Goal: Task Accomplishment & Management: Complete application form

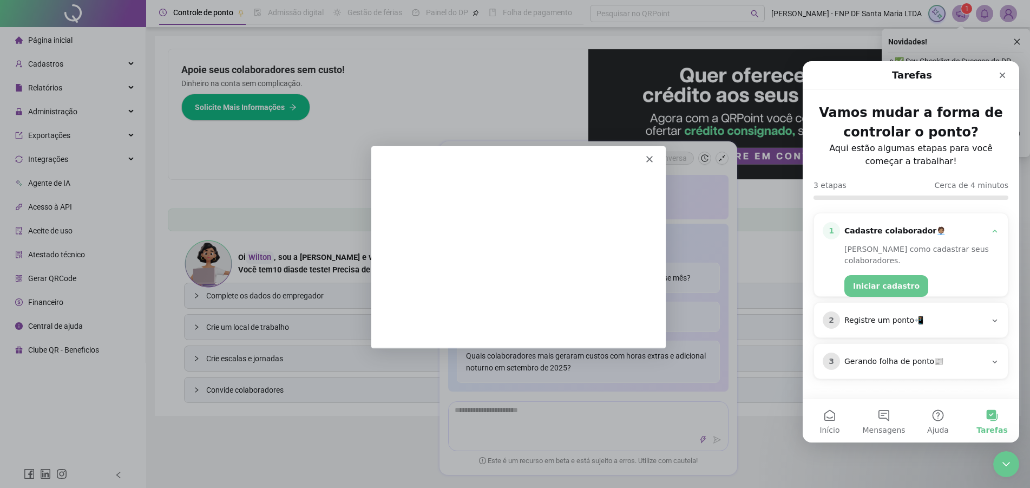
click at [890, 276] on button "Iniciar cadastro" at bounding box center [887, 286] width 84 height 22
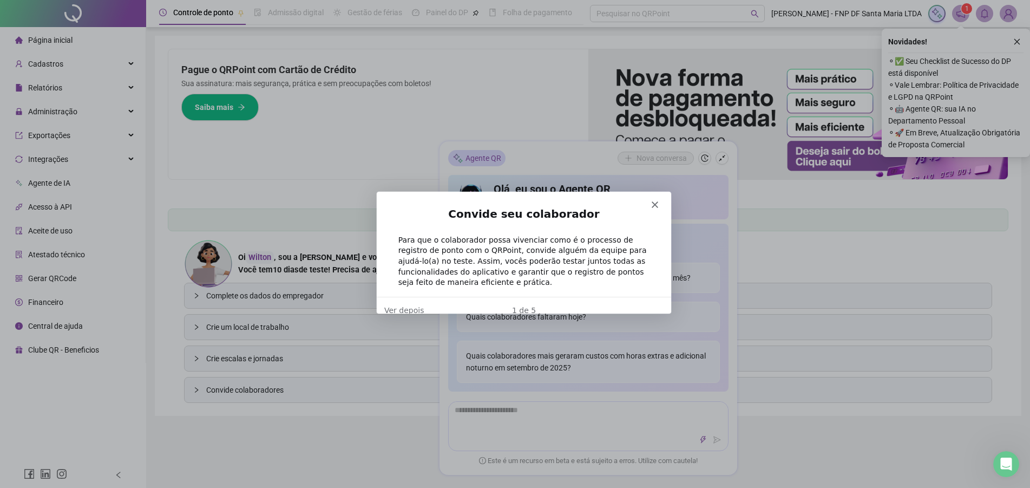
click at [529, 304] on div "1 de 5" at bounding box center [523, 309] width 295 height 11
click at [564, 304] on div "1 de 5" at bounding box center [523, 309] width 295 height 11
click at [669, 256] on div "Convide seu colaborador Para que o colaborador possa vivenciar como é o process…" at bounding box center [523, 251] width 295 height 90
click at [658, 254] on div "Convide seu colaborador Para que o colaborador possa vivenciar como é o process…" at bounding box center [523, 251] width 295 height 90
click at [618, 250] on div "Para que o colaborador possa vivenciar como é o processo de registro de ponto c…" at bounding box center [522, 260] width 251 height 53
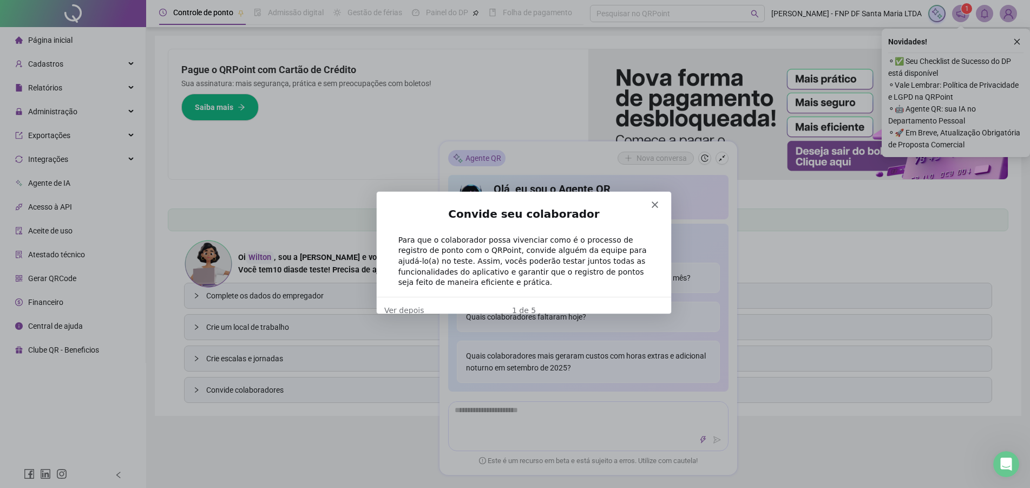
click at [549, 225] on h2 "Convide seu colaborador" at bounding box center [522, 216] width 251 height 20
click at [535, 211] on h2 "Convide seu colaborador" at bounding box center [522, 216] width 251 height 20
click at [493, 218] on h2 "Convide seu colaborador" at bounding box center [522, 216] width 251 height 20
click at [436, 237] on div "Para que o colaborador possa vivenciar como é o processo de registro de ponto c…" at bounding box center [522, 260] width 251 height 53
click at [445, 253] on div "Para que o colaborador possa vivenciar como é o processo de registro de ponto c…" at bounding box center [522, 260] width 251 height 53
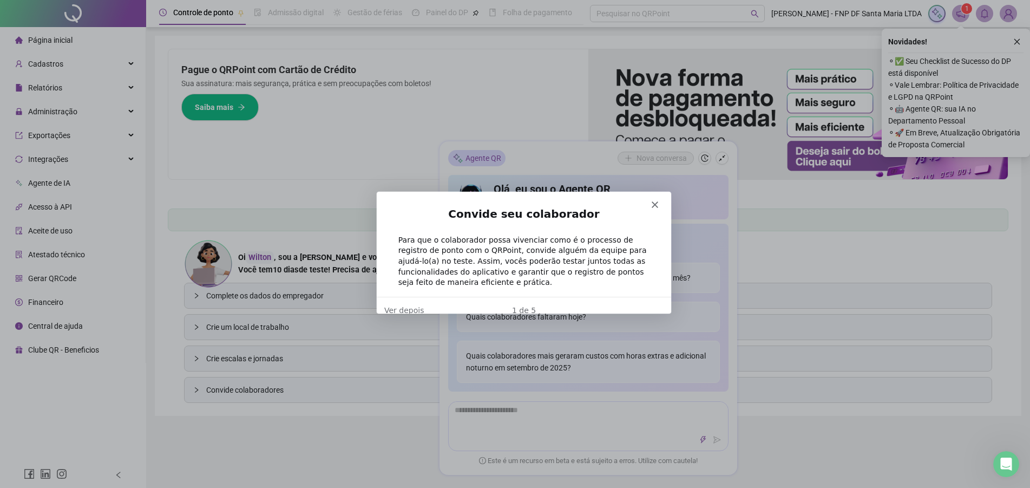
click at [469, 255] on div "Para que o colaborador possa vivenciar como é o processo de registro de ponto c…" at bounding box center [522, 260] width 251 height 53
click at [467, 264] on div "Para que o colaborador possa vivenciar como é o processo de registro de ponto c…" at bounding box center [522, 260] width 251 height 53
click at [539, 246] on div "Para que o colaborador possa vivenciar como é o processo de registro de ponto c…" at bounding box center [522, 260] width 251 height 53
click at [655, 203] on icon "Fechar" at bounding box center [654, 203] width 6 height 6
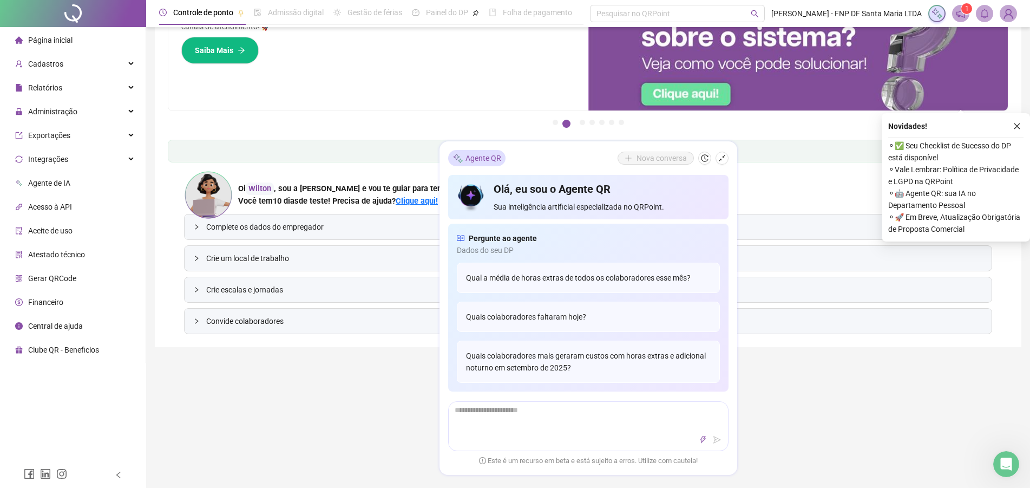
scroll to position [55, 0]
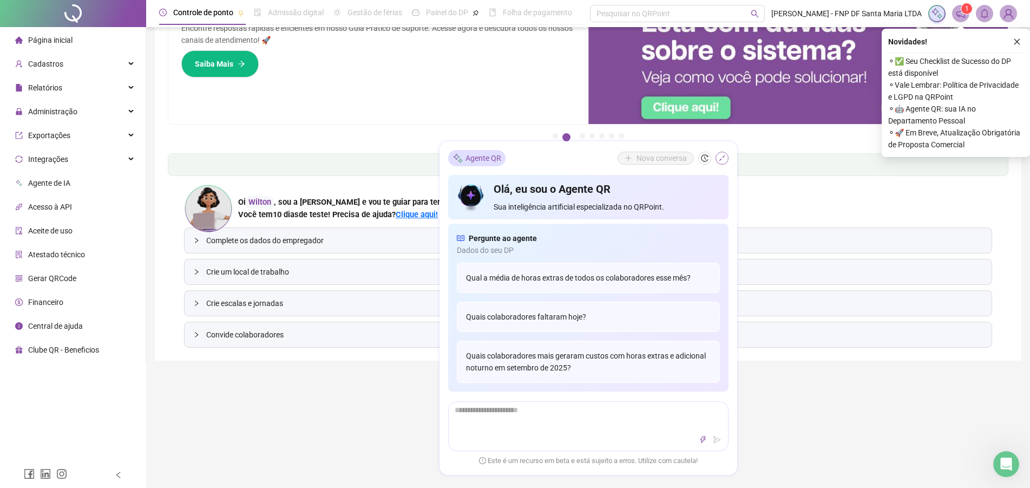
click at [723, 161] on icon "shrink" at bounding box center [723, 158] width 8 height 8
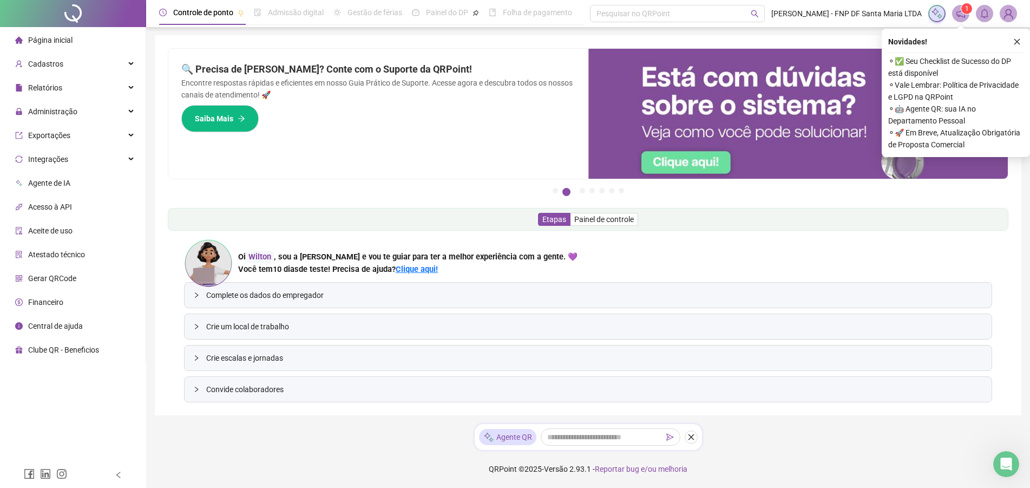
scroll to position [0, 0]
click at [317, 292] on span "Complete os dados do empregador" at bounding box center [594, 296] width 777 height 12
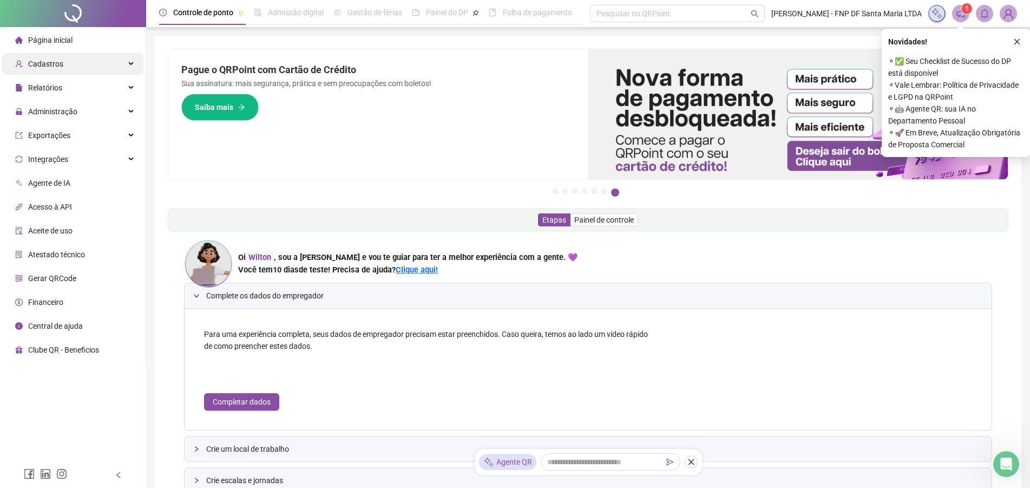
click at [60, 62] on span "Cadastros" at bounding box center [45, 64] width 35 height 9
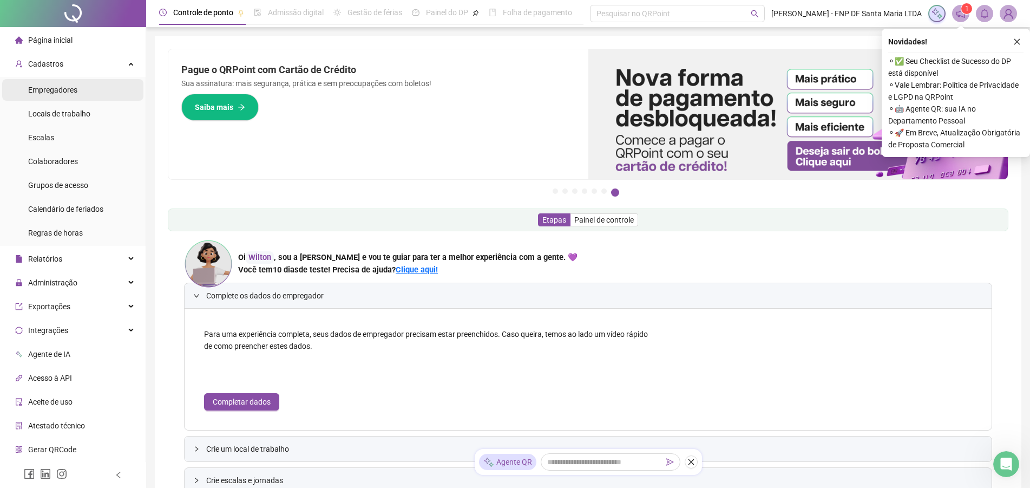
click at [59, 92] on span "Empregadores" at bounding box center [52, 90] width 49 height 9
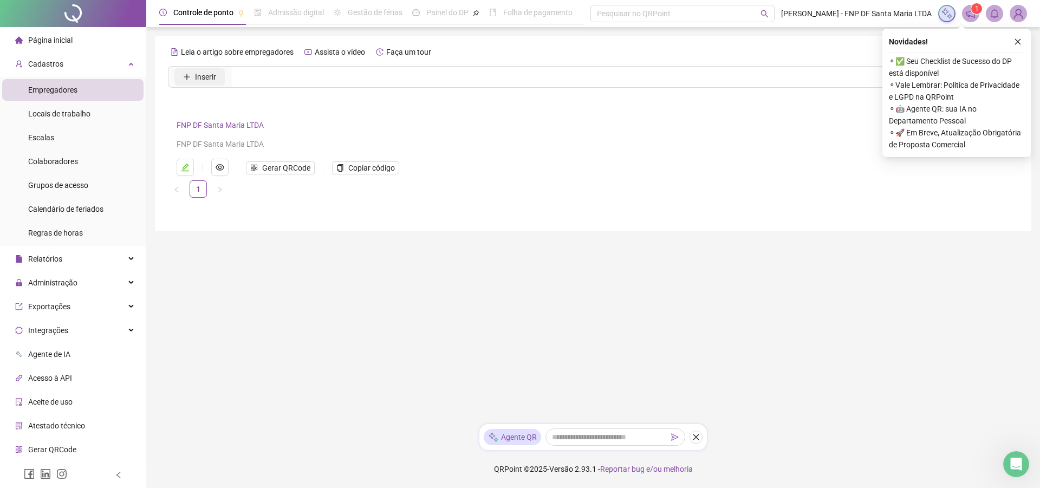
click at [200, 77] on span "Inserir" at bounding box center [205, 77] width 21 height 12
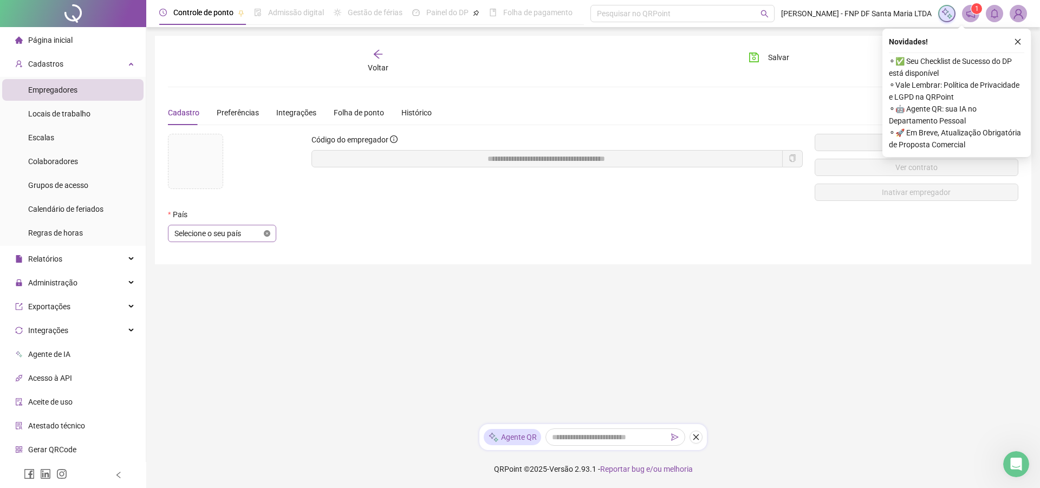
click at [268, 234] on icon "close-circle" at bounding box center [267, 233] width 6 height 6
click at [220, 229] on span "Selecione o seu país" at bounding box center [221, 233] width 95 height 16
click at [197, 257] on div "[GEOGRAPHIC_DATA]" at bounding box center [222, 255] width 91 height 12
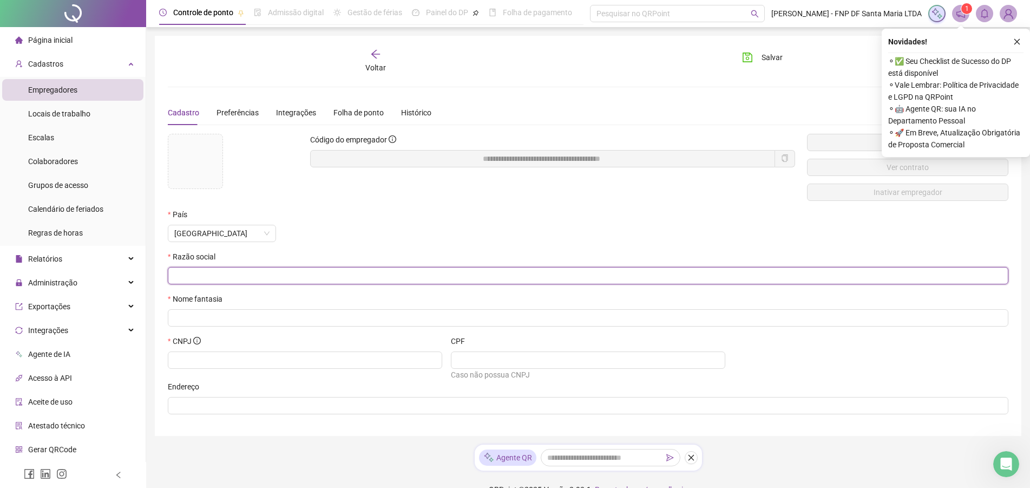
click at [199, 276] on input "text" at bounding box center [587, 276] width 826 height 12
paste input "**********"
type input "**********"
click at [182, 319] on input "text" at bounding box center [587, 318] width 826 height 12
paste input "**********"
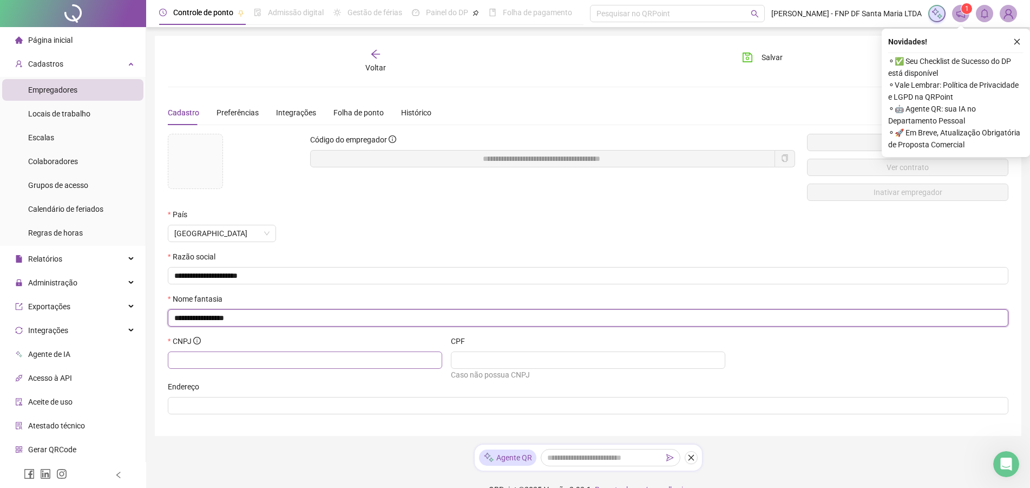
type input "**********"
click at [377, 360] on input "text" at bounding box center [303, 360] width 259 height 12
type input "**********"
click at [537, 360] on input "text" at bounding box center [587, 360] width 259 height 12
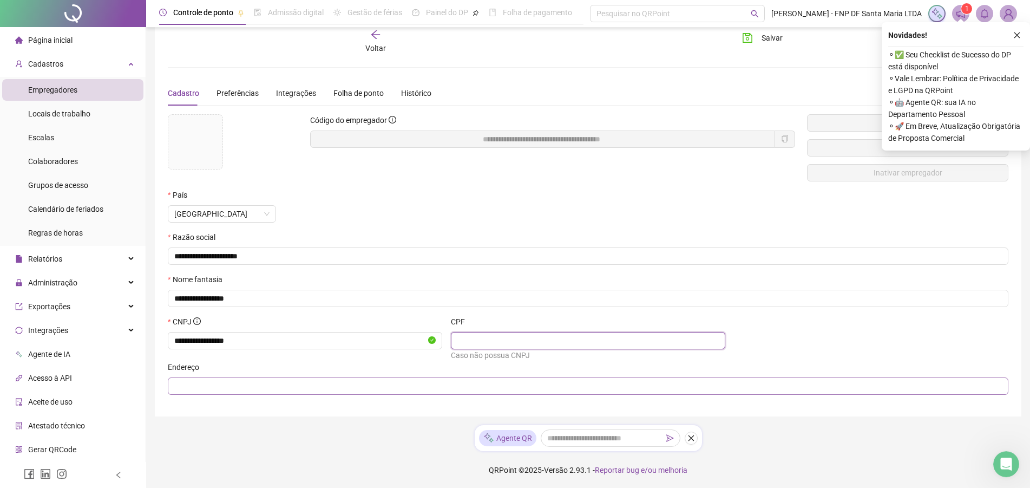
scroll to position [22, 0]
click at [527, 383] on input "text" at bounding box center [587, 385] width 826 height 12
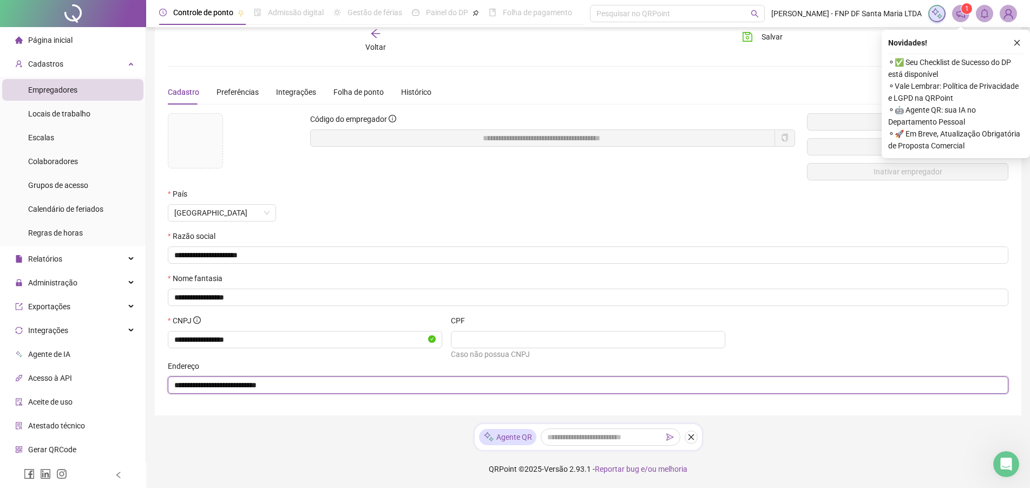
click at [384, 384] on input "**********" at bounding box center [587, 385] width 826 height 12
click at [301, 387] on input "**********" at bounding box center [587, 385] width 826 height 12
click at [326, 385] on input "**********" at bounding box center [587, 385] width 826 height 12
drag, startPoint x: 377, startPoint y: 384, endPoint x: 316, endPoint y: 381, distance: 61.8
click at [316, 381] on input "**********" at bounding box center [587, 385] width 826 height 12
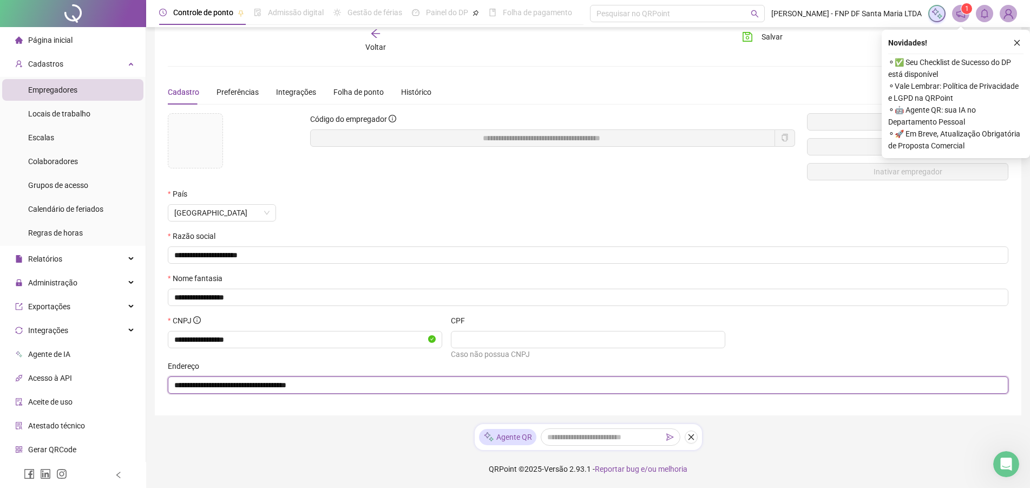
click at [255, 386] on input "**********" at bounding box center [587, 385] width 826 height 12
paste input "**********"
click at [308, 385] on input "**********" at bounding box center [587, 385] width 826 height 12
click at [253, 384] on input "**********" at bounding box center [587, 385] width 826 height 12
type input "**********"
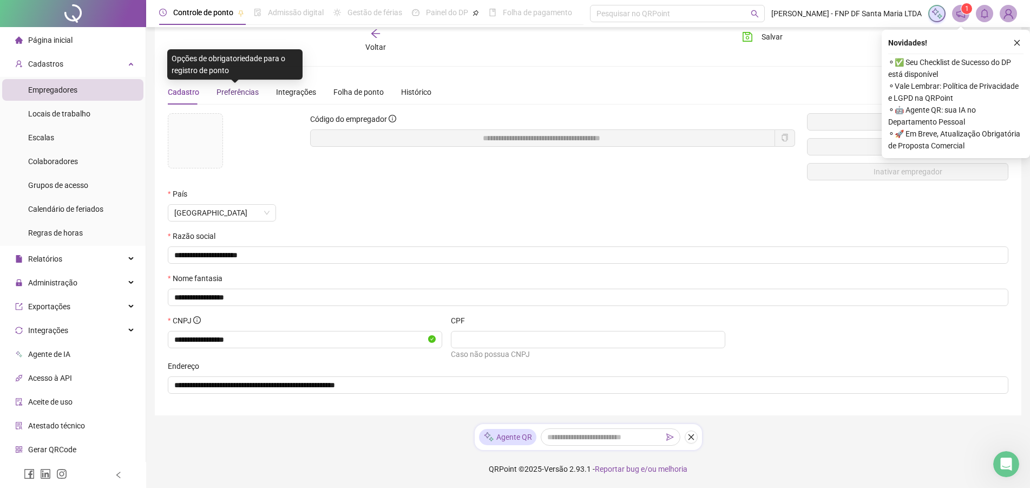
click at [234, 90] on span "Preferências" at bounding box center [238, 92] width 42 height 9
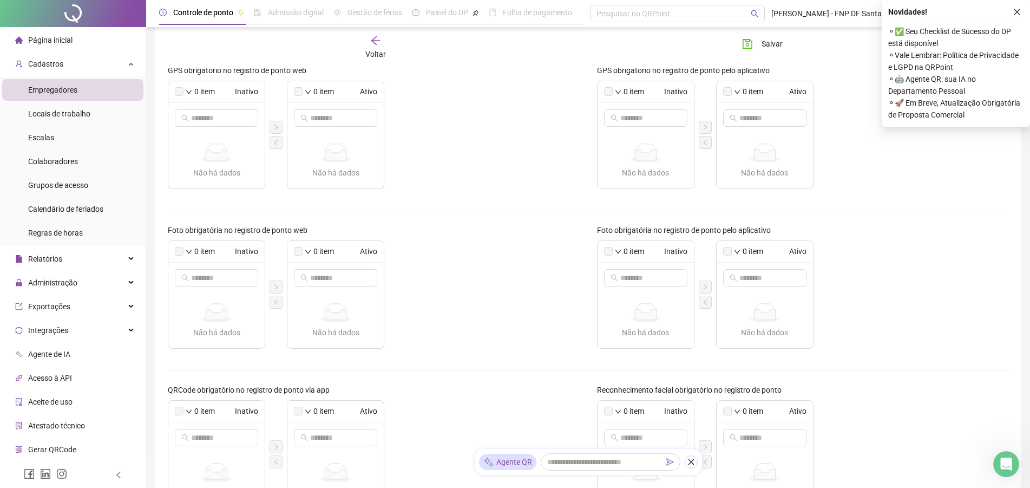
scroll to position [132, 0]
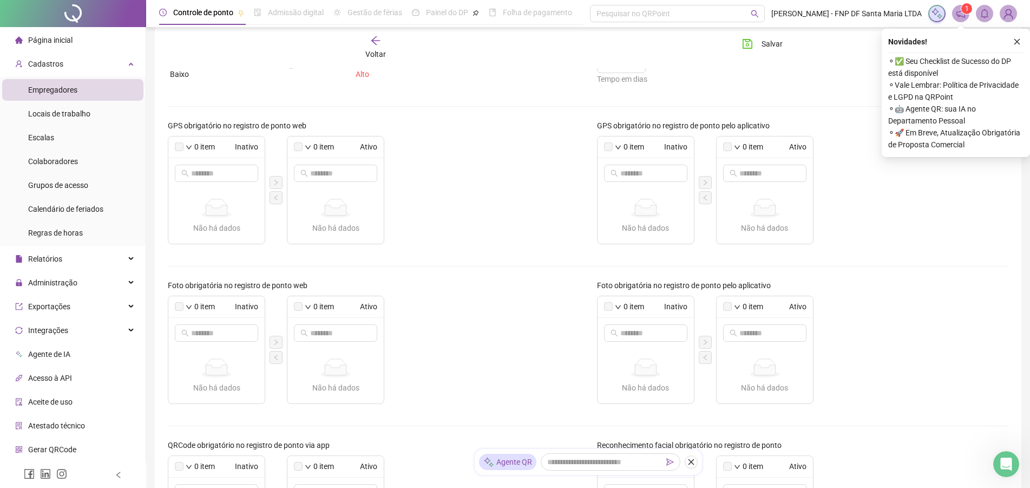
click at [179, 149] on label at bounding box center [179, 146] width 9 height 9
click at [220, 164] on span "Selecionar todos" at bounding box center [230, 164] width 72 height 12
click at [188, 146] on icon "down" at bounding box center [189, 147] width 6 height 6
click at [210, 178] on span "Inverter seleção atual" at bounding box center [230, 181] width 72 height 12
click at [210, 178] on input "text" at bounding box center [217, 173] width 52 height 12
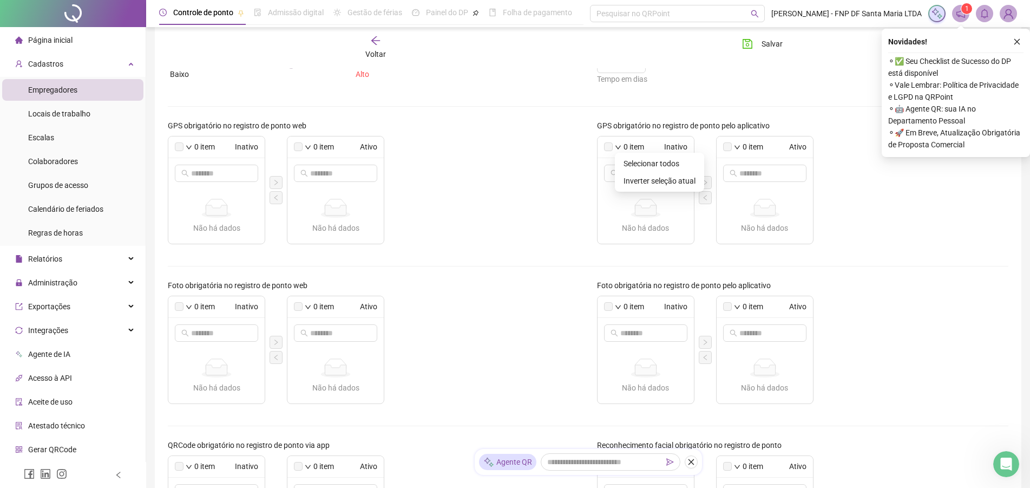
click at [618, 147] on icon "down" at bounding box center [618, 147] width 6 height 6
click at [629, 160] on span "Selecionar todos" at bounding box center [660, 164] width 72 height 12
click at [620, 148] on icon "down" at bounding box center [618, 147] width 6 height 6
click at [609, 145] on label at bounding box center [608, 146] width 9 height 9
click at [609, 149] on label at bounding box center [608, 146] width 9 height 9
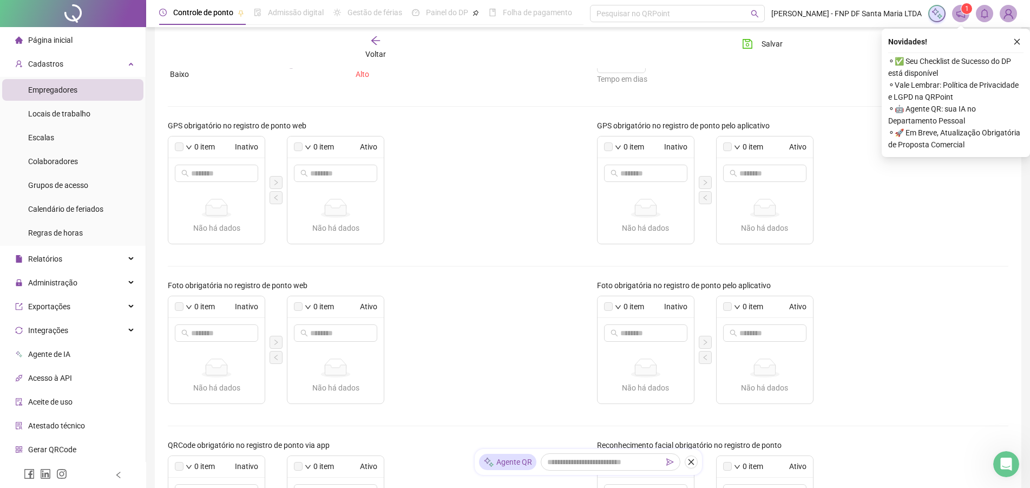
click at [729, 147] on label at bounding box center [727, 146] width 9 height 9
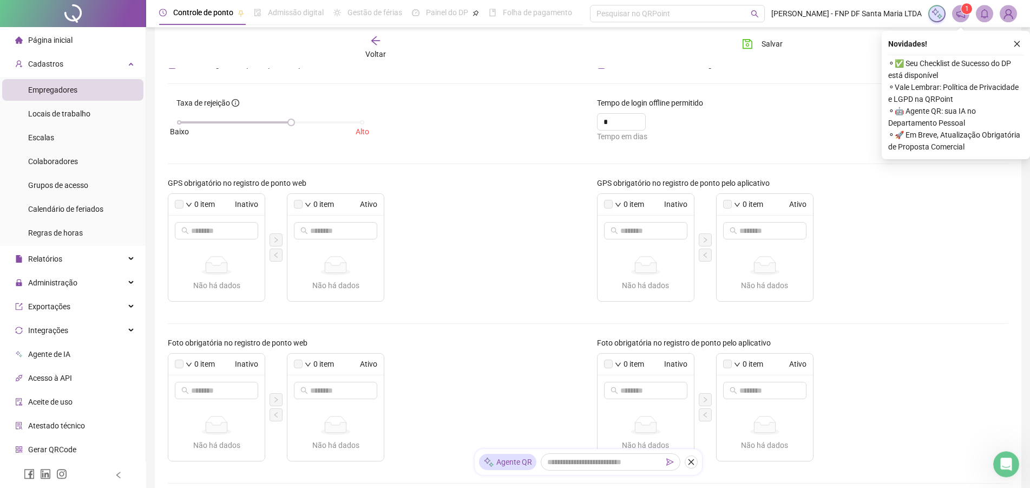
scroll to position [77, 0]
click at [610, 201] on label at bounding box center [608, 202] width 9 height 9
click at [729, 202] on label at bounding box center [727, 202] width 9 height 9
click at [682, 225] on span at bounding box center [645, 228] width 83 height 17
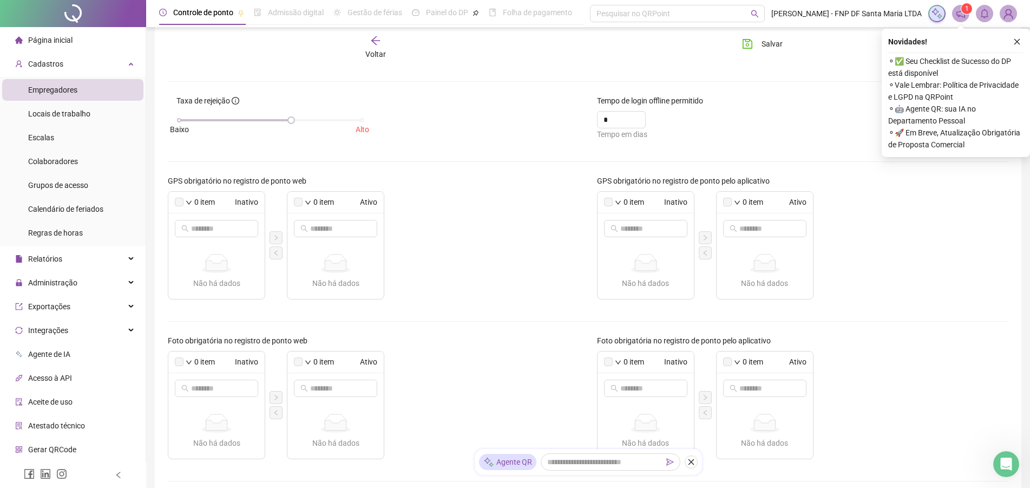
click at [654, 265] on icon at bounding box center [645, 265] width 21 height 10
click at [649, 224] on input "text" at bounding box center [647, 229] width 52 height 12
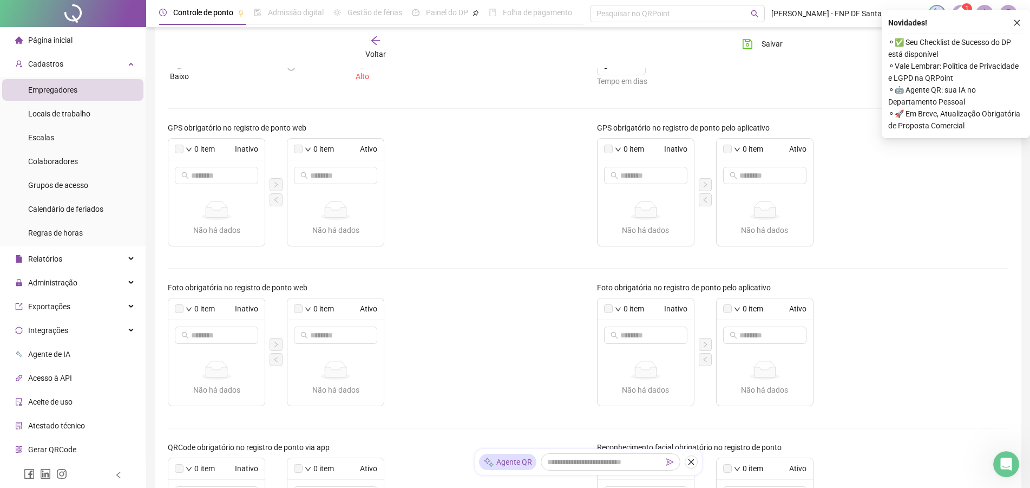
scroll to position [132, 0]
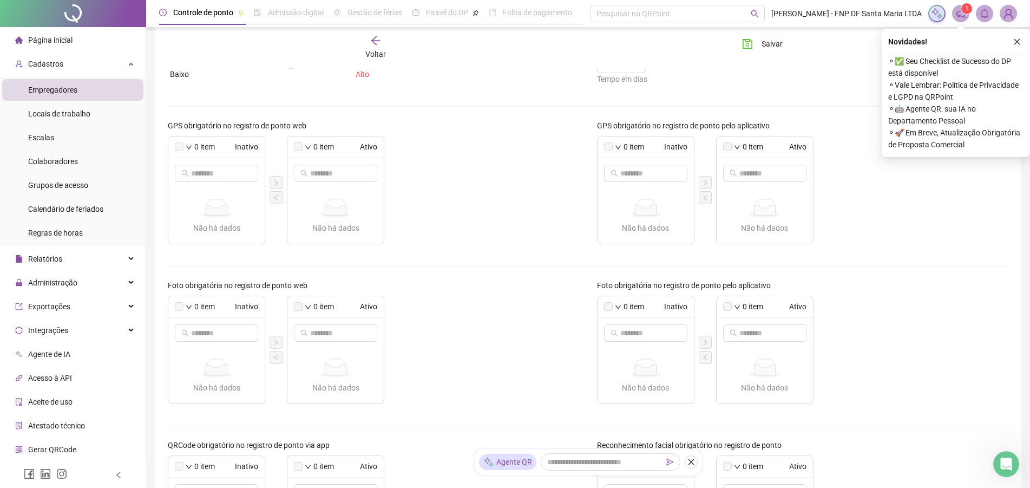
click at [608, 147] on label at bounding box center [608, 146] width 9 height 9
click at [636, 149] on span "0 item" at bounding box center [634, 147] width 21 height 12
click at [671, 147] on span "Inativo" at bounding box center [667, 147] width 41 height 12
click at [664, 174] on input "text" at bounding box center [647, 173] width 52 height 12
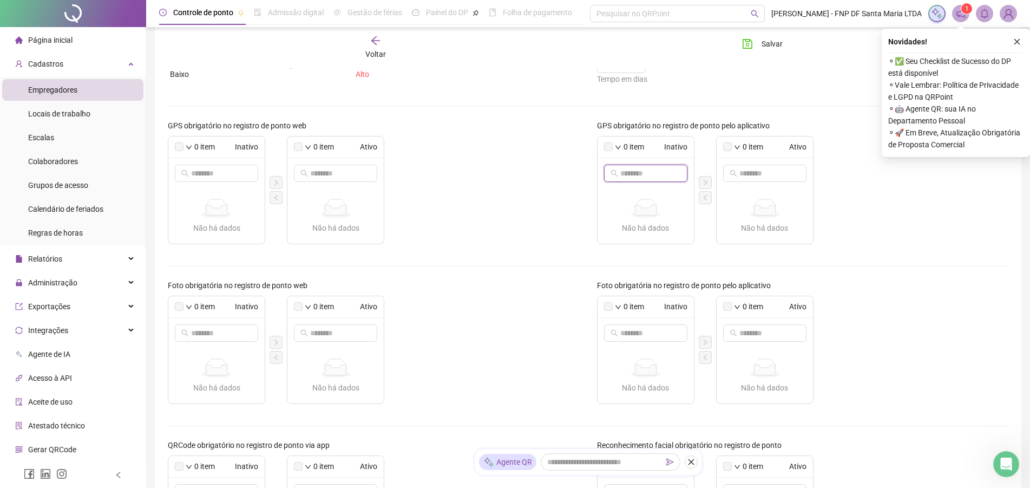
click at [664, 174] on input "text" at bounding box center [647, 173] width 52 height 12
click at [623, 173] on input "text" at bounding box center [647, 173] width 52 height 12
click at [637, 172] on input "text" at bounding box center [647, 173] width 52 height 12
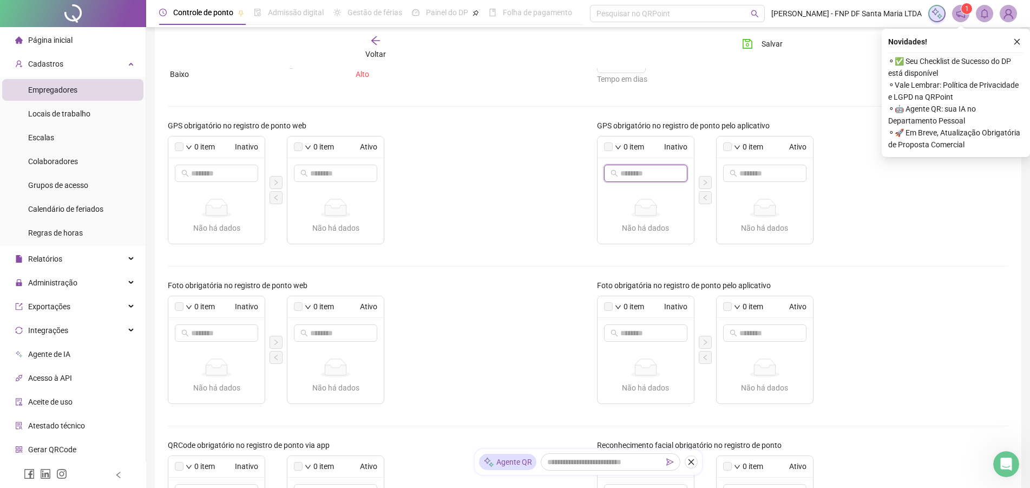
click at [637, 172] on input "text" at bounding box center [647, 173] width 52 height 12
click at [635, 178] on input "text" at bounding box center [647, 173] width 52 height 12
click at [634, 181] on span "Inverter seleção atual" at bounding box center [660, 181] width 72 height 12
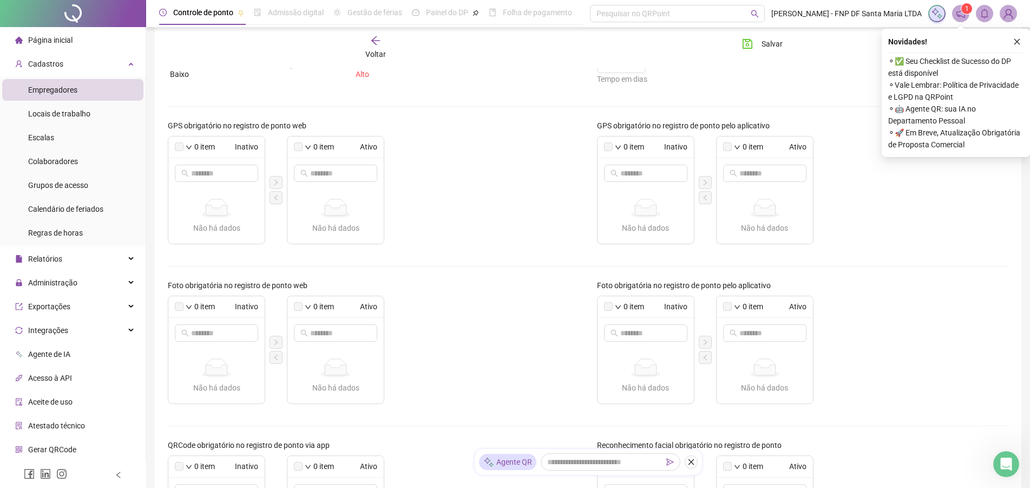
click at [675, 146] on span "Inativo" at bounding box center [667, 147] width 41 height 12
click at [618, 146] on icon "down" at bounding box center [618, 147] width 6 height 6
click at [628, 160] on span "Selecionar todos" at bounding box center [660, 164] width 72 height 12
click at [618, 146] on icon "down" at bounding box center [618, 147] width 6 height 6
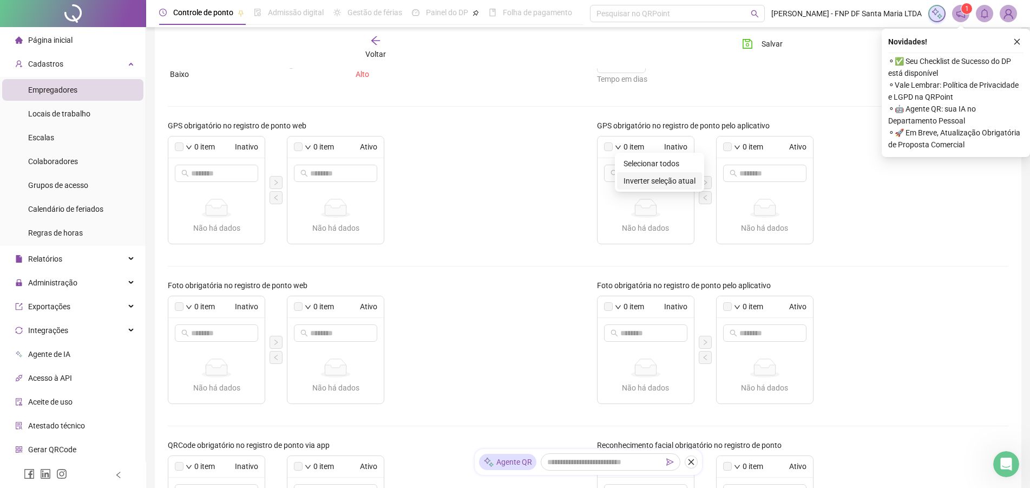
click at [641, 179] on span "Inverter seleção atual" at bounding box center [660, 181] width 72 height 12
click at [738, 148] on icon "down" at bounding box center [737, 147] width 6 height 6
click at [742, 159] on li "Selecionar todos" at bounding box center [778, 163] width 85 height 17
click at [737, 148] on icon "down" at bounding box center [737, 147] width 6 height 6
click at [751, 178] on span "Inverter seleção atual" at bounding box center [779, 181] width 72 height 12
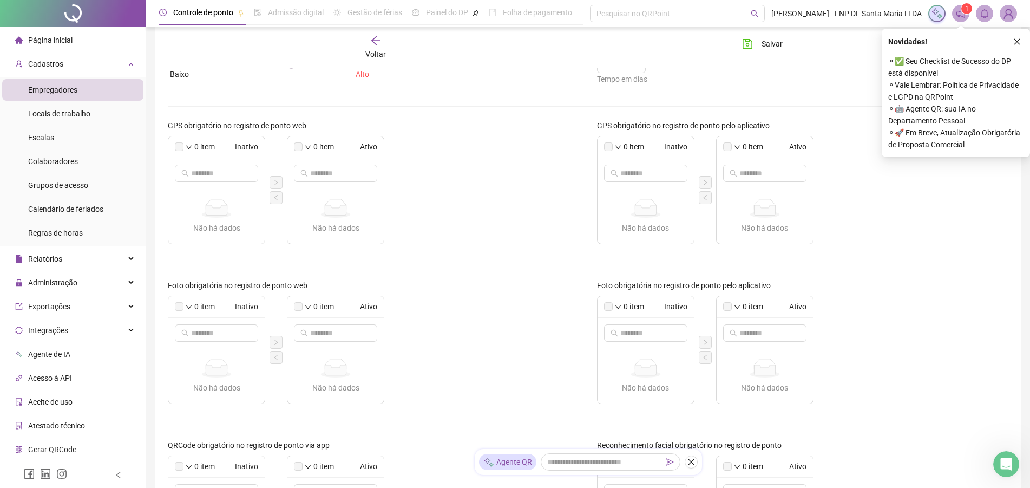
click at [304, 303] on div "0 item Ativo" at bounding box center [336, 307] width 96 height 22
click at [313, 304] on div "0 item Ativo" at bounding box center [336, 307] width 96 height 22
click at [332, 306] on span "0 item" at bounding box center [324, 307] width 21 height 12
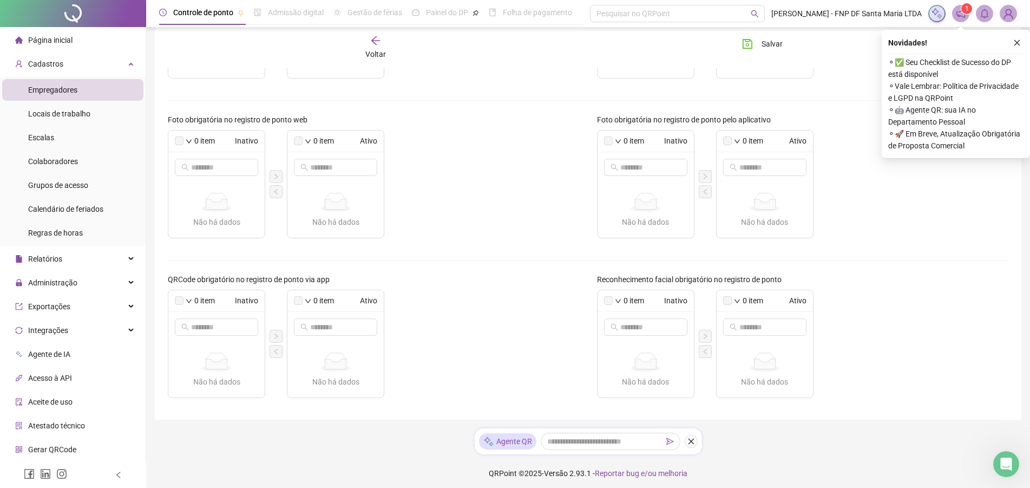
scroll to position [302, 0]
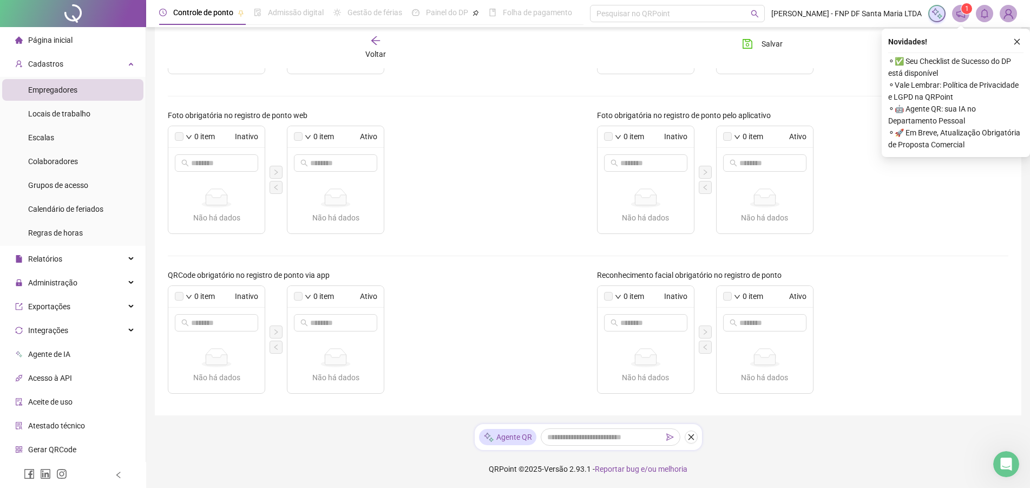
click at [680, 297] on span "Inativo" at bounding box center [667, 296] width 41 height 12
click at [647, 301] on span "Inativo" at bounding box center [667, 296] width 41 height 12
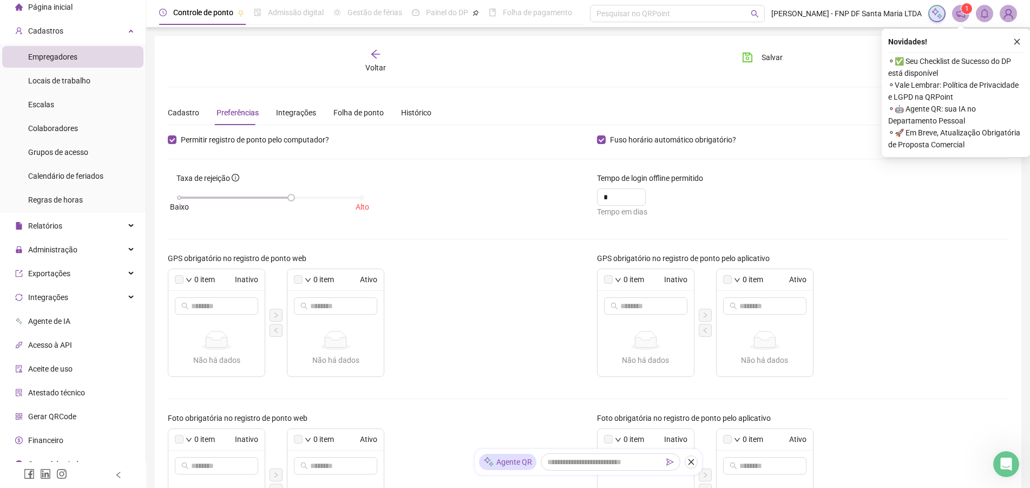
scroll to position [46, 0]
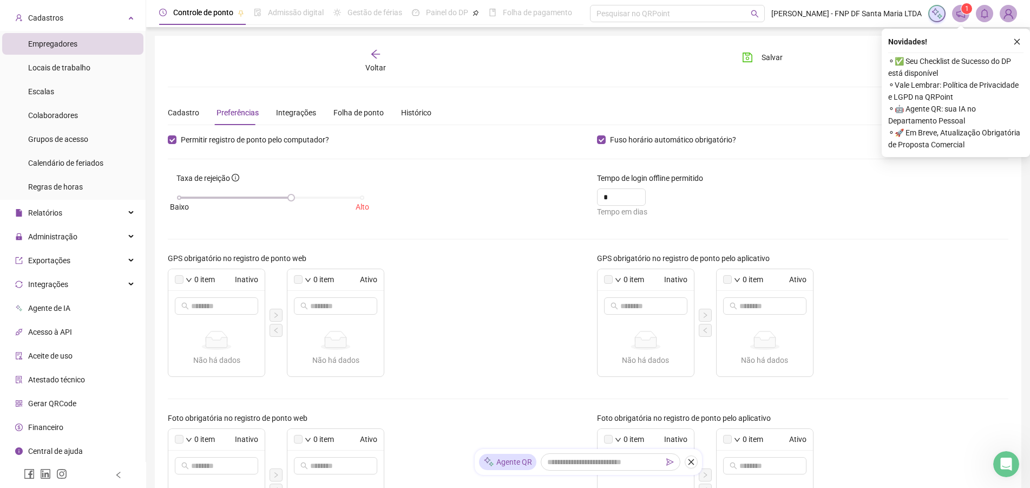
click at [49, 453] on span "Central de ajuda" at bounding box center [55, 451] width 55 height 9
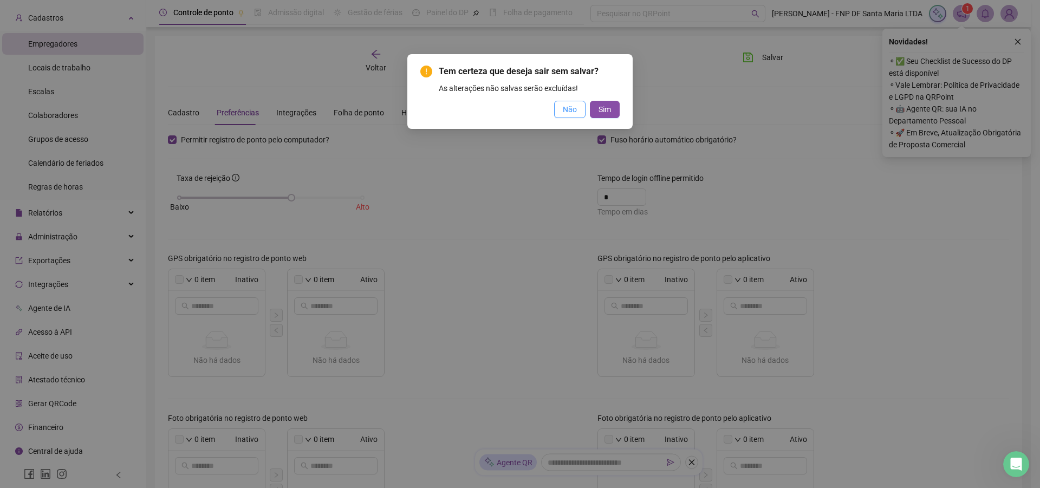
click at [567, 111] on span "Não" at bounding box center [570, 109] width 14 height 12
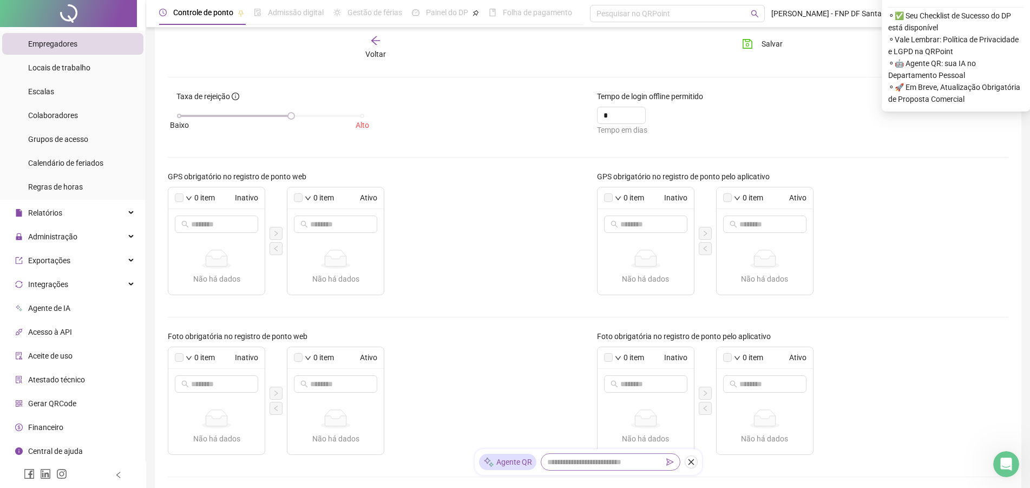
scroll to position [0, 0]
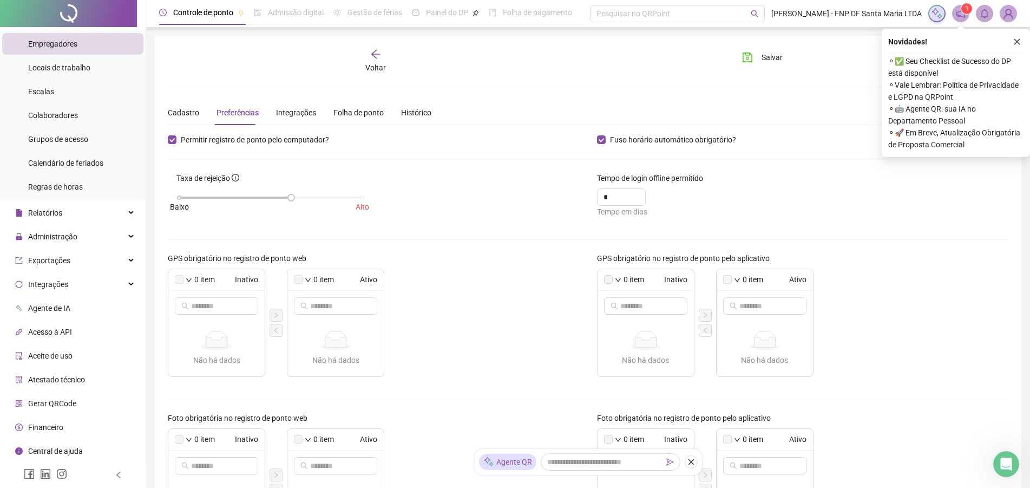
click at [338, 280] on span "Ativo" at bounding box center [356, 279] width 41 height 12
click at [637, 193] on span "Increase Value" at bounding box center [640, 194] width 12 height 10
click at [642, 201] on span "Decrease Value" at bounding box center [640, 200] width 12 height 10
click at [641, 191] on span "Increase Value" at bounding box center [640, 194] width 12 height 10
type input "*"
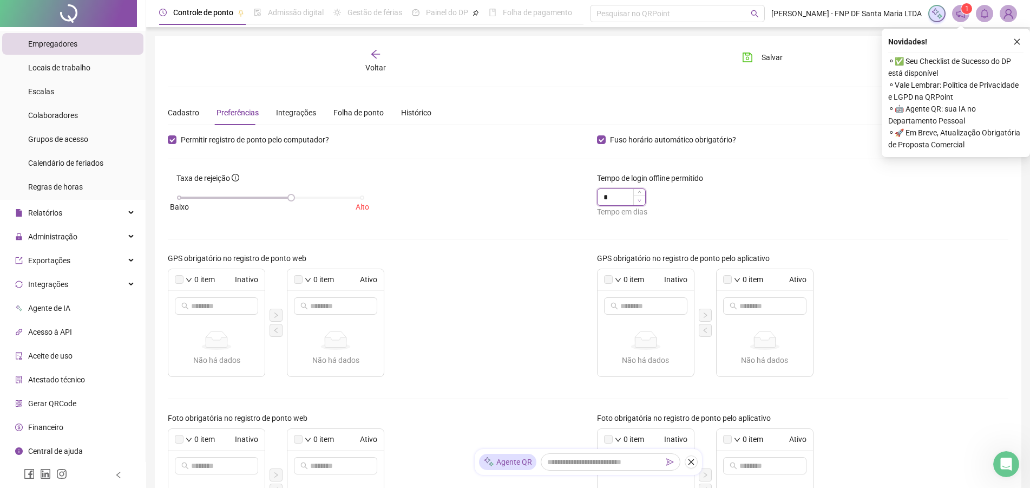
click at [638, 201] on icon "down" at bounding box center [640, 201] width 4 height 4
drag, startPoint x: 291, startPoint y: 197, endPoint x: 330, endPoint y: 199, distance: 38.5
click at [330, 199] on div at bounding box center [328, 197] width 5 height 5
drag, startPoint x: 330, startPoint y: 199, endPoint x: 274, endPoint y: 198, distance: 55.8
click at [274, 198] on div at bounding box center [272, 197] width 5 height 5
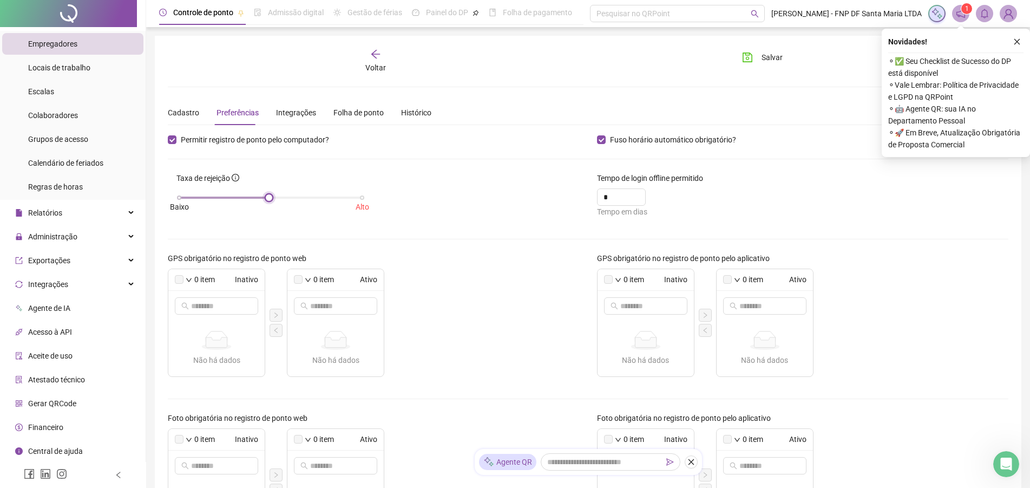
click at [269, 198] on div at bounding box center [268, 197] width 5 height 5
click at [291, 113] on div "Integrações" at bounding box center [296, 113] width 40 height 12
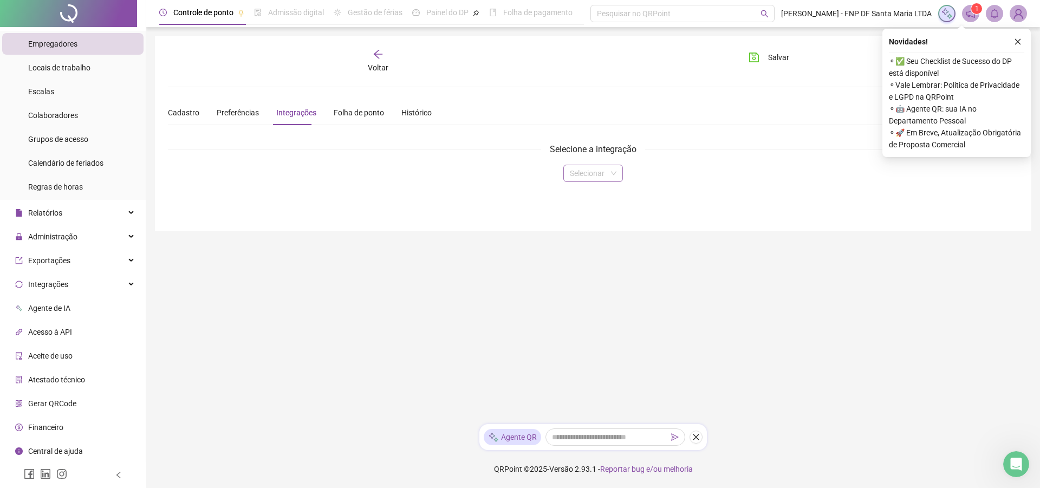
click at [617, 174] on div "Selecionar" at bounding box center [593, 173] width 60 height 17
click at [347, 110] on div "Folha de ponto" at bounding box center [359, 113] width 50 height 12
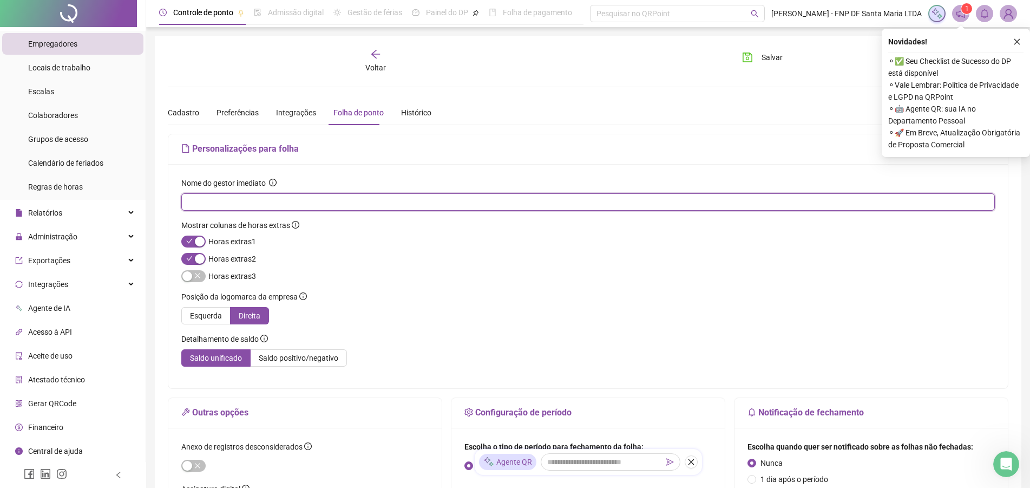
click at [382, 198] on input "text" at bounding box center [587, 202] width 799 height 12
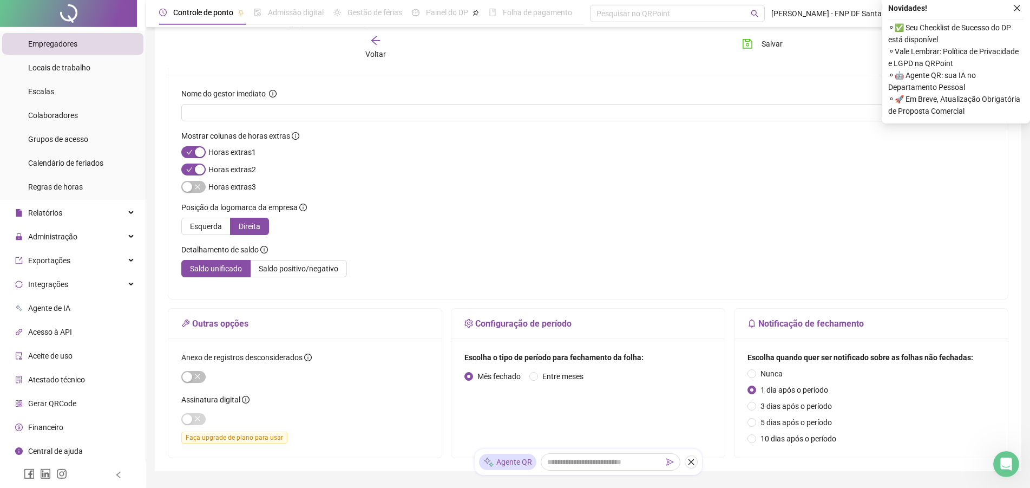
scroll to position [110, 0]
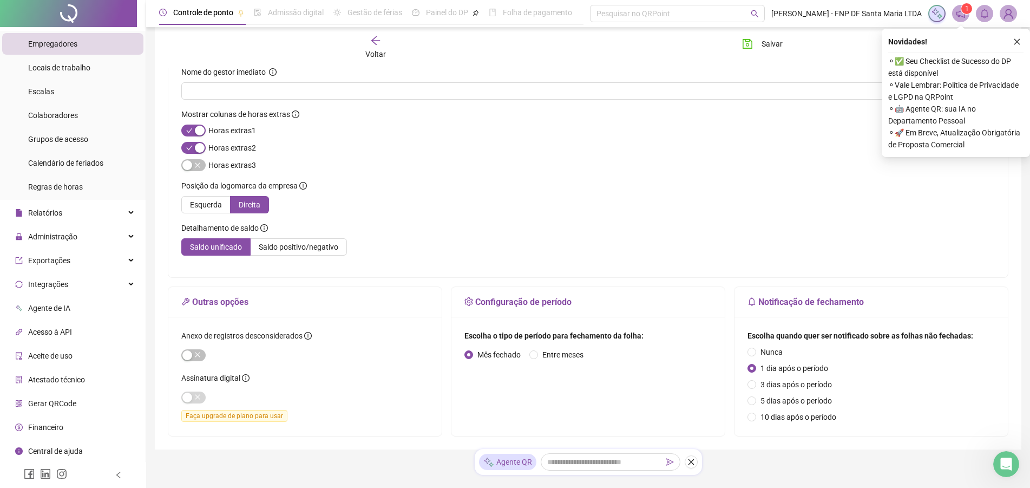
click at [245, 376] on icon "info-circle" at bounding box center [245, 378] width 1 height 4
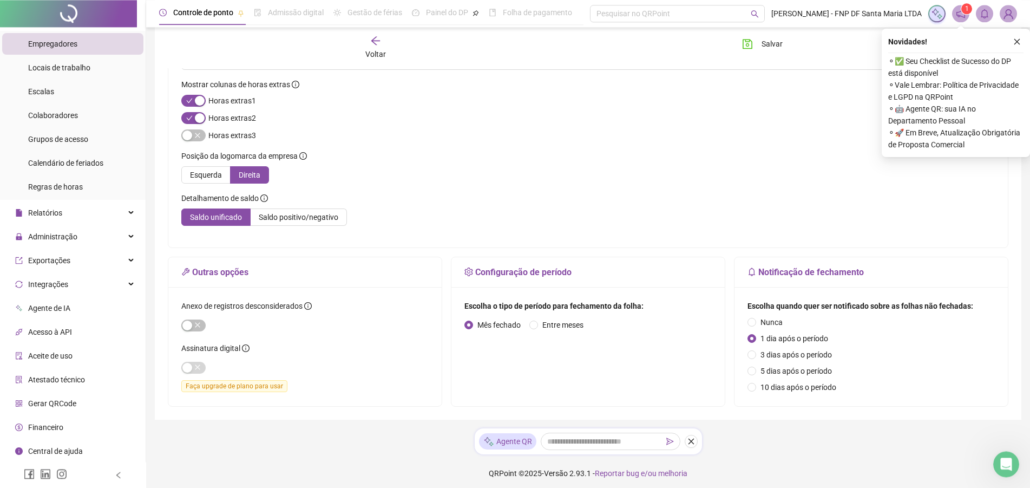
scroll to position [145, 0]
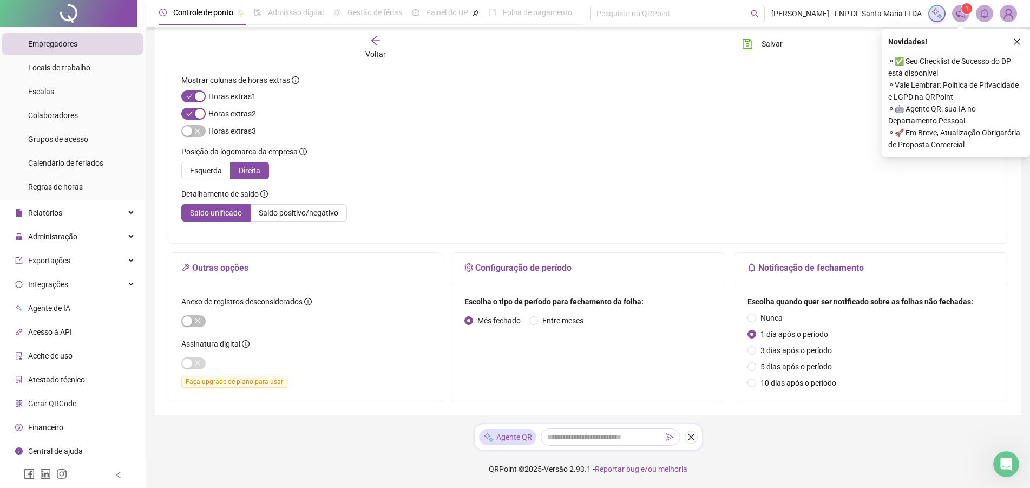
click at [37, 451] on span "Central de ajuda" at bounding box center [55, 451] width 55 height 9
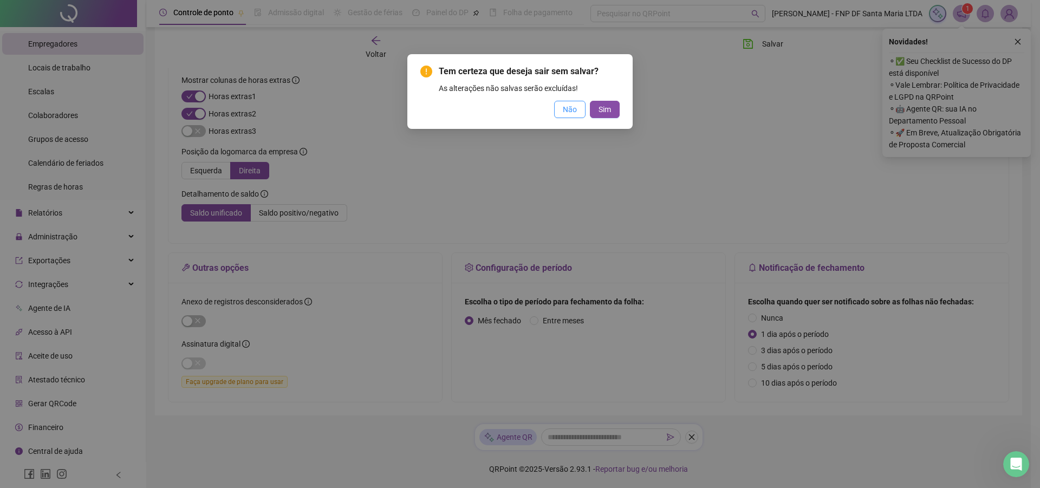
click at [570, 110] on span "Não" at bounding box center [570, 109] width 14 height 12
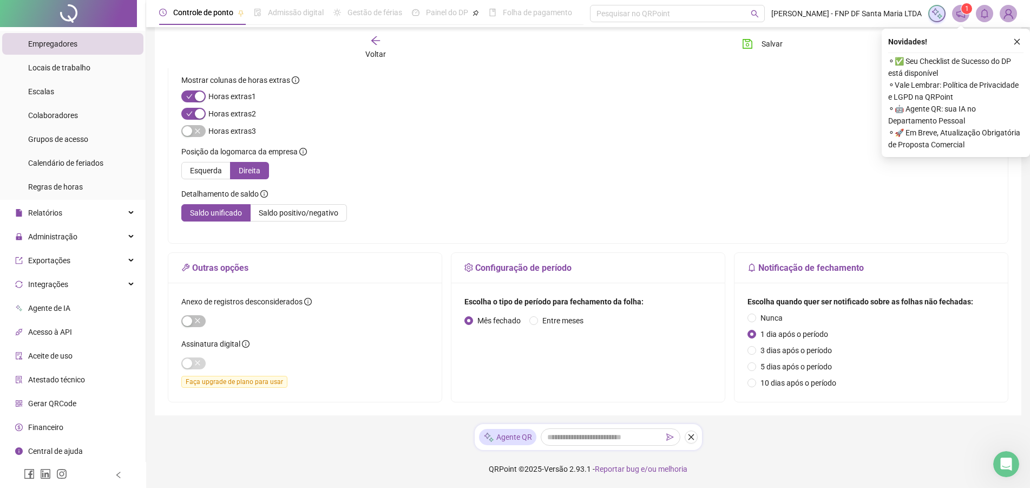
scroll to position [0, 0]
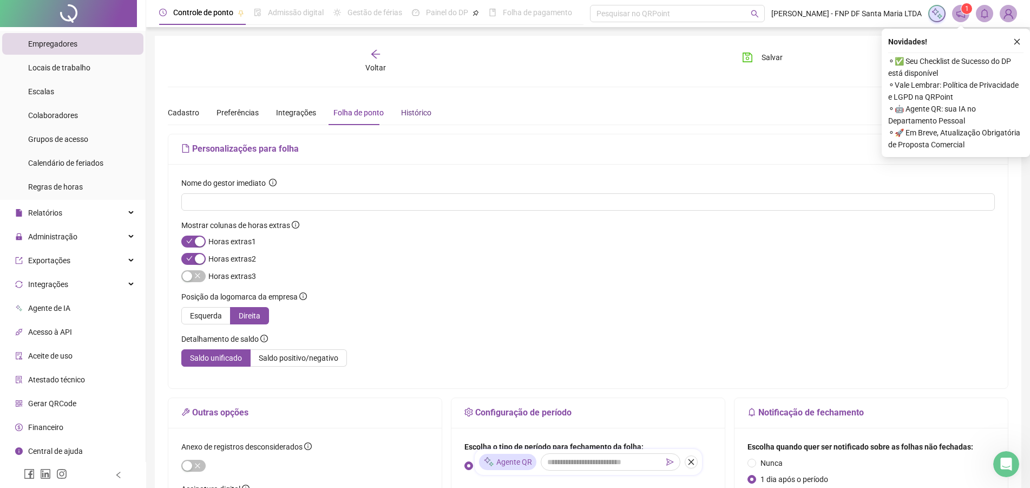
click at [414, 115] on div "Histórico" at bounding box center [416, 113] width 30 height 12
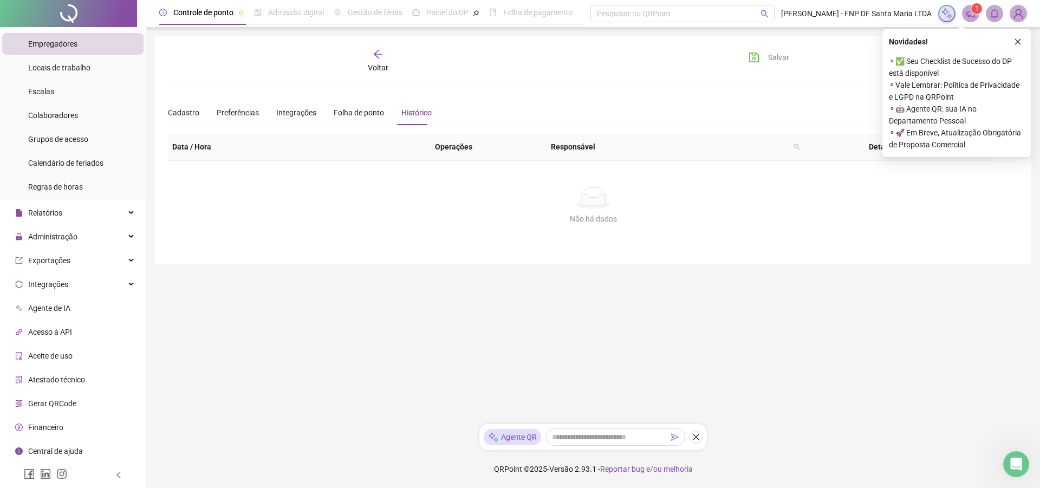
click at [775, 56] on span "Salvar" at bounding box center [778, 57] width 21 height 12
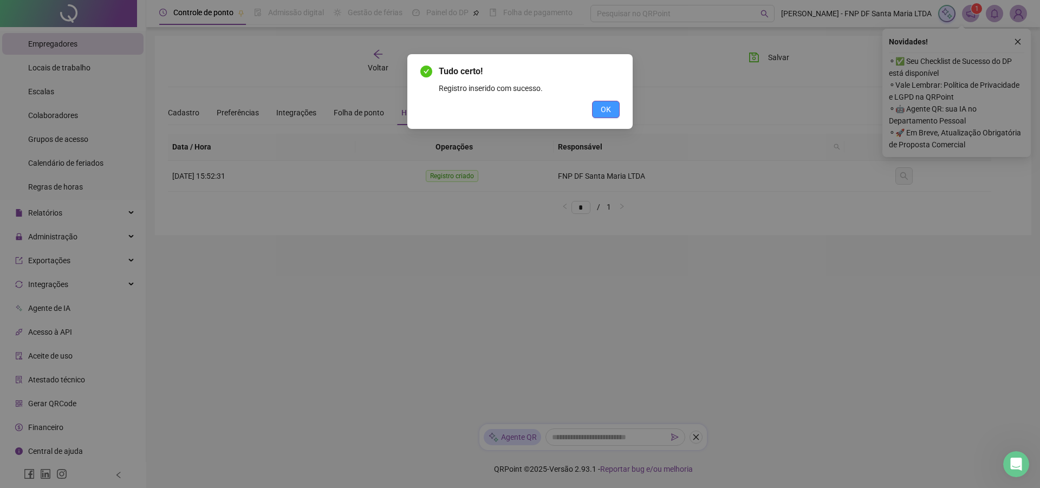
click at [606, 108] on span "OK" at bounding box center [606, 109] width 10 height 12
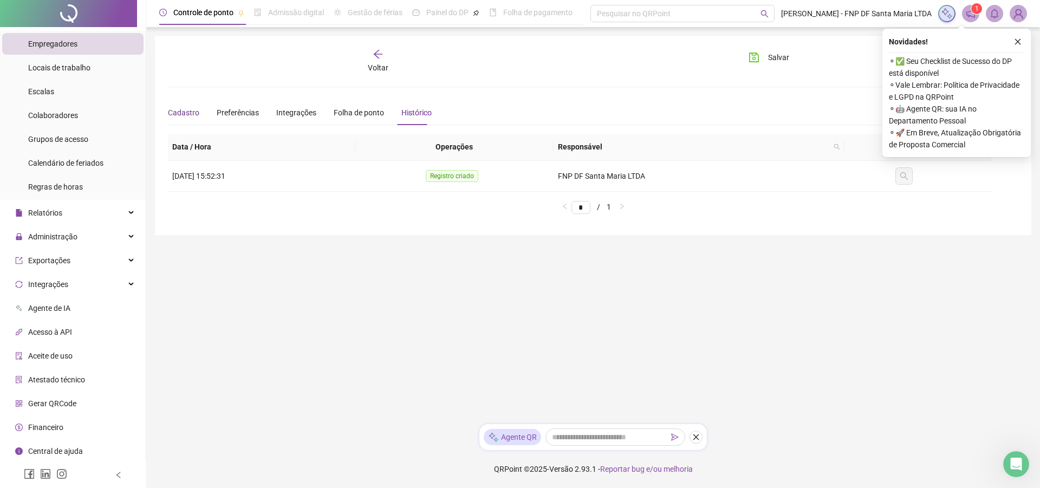
click at [187, 111] on div "Cadastro" at bounding box center [183, 113] width 31 height 12
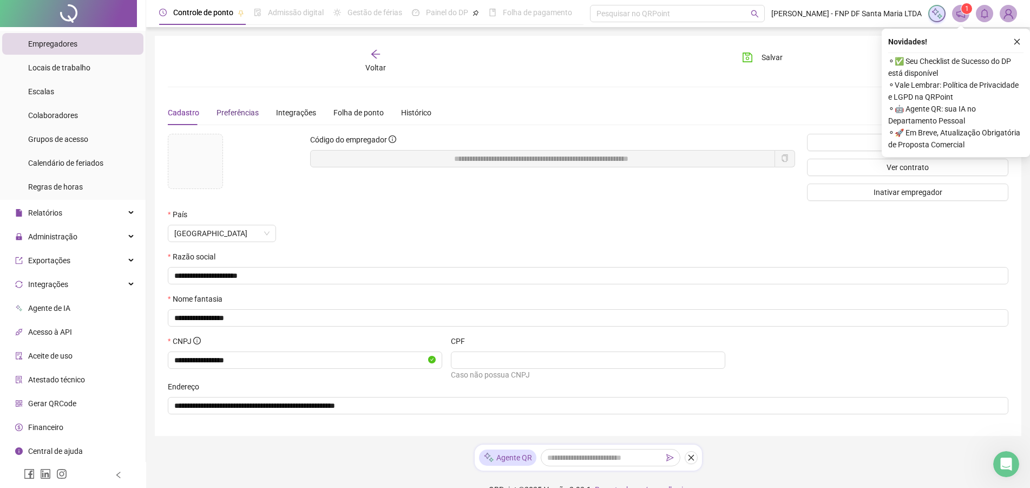
click at [242, 116] on span "Preferências" at bounding box center [238, 112] width 42 height 9
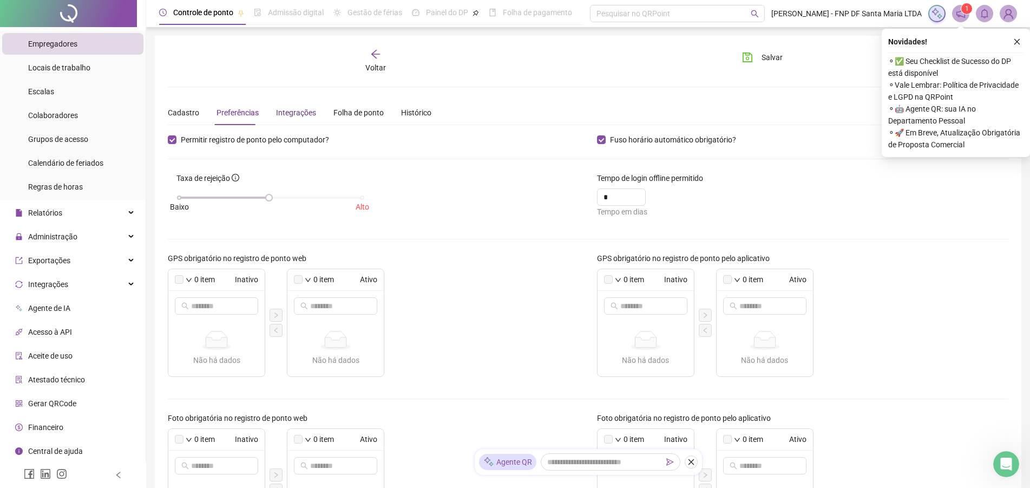
click at [286, 110] on div "Integrações" at bounding box center [296, 113] width 40 height 12
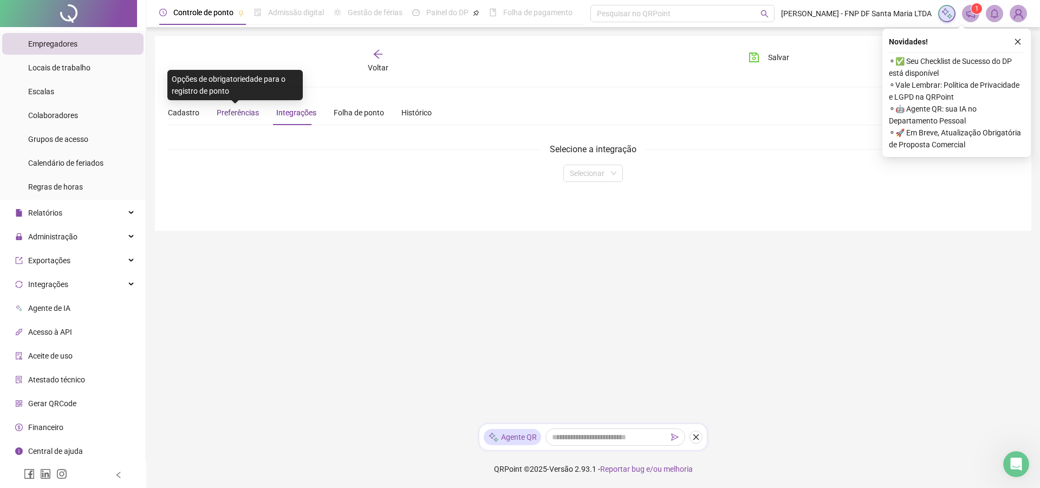
click at [232, 111] on span "Preferências" at bounding box center [238, 112] width 42 height 9
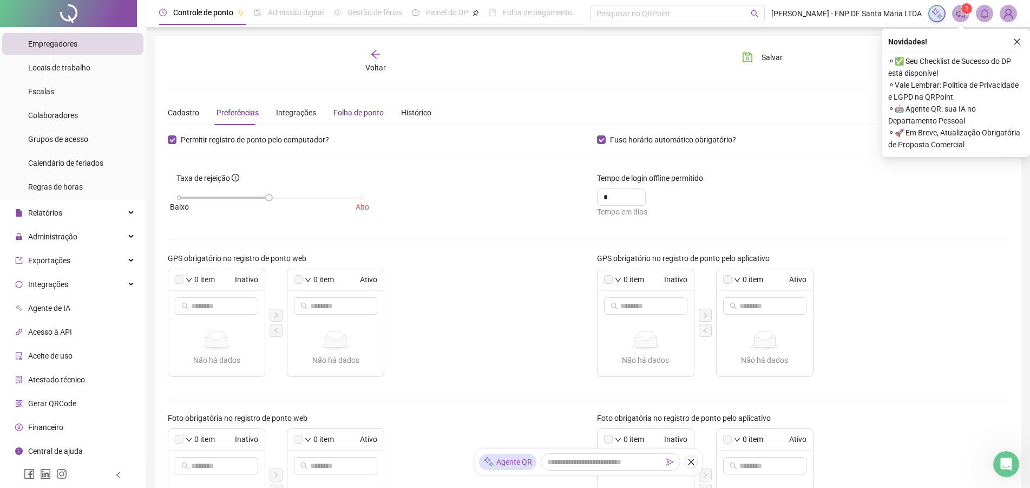
click at [342, 110] on div "Folha de ponto" at bounding box center [359, 113] width 50 height 12
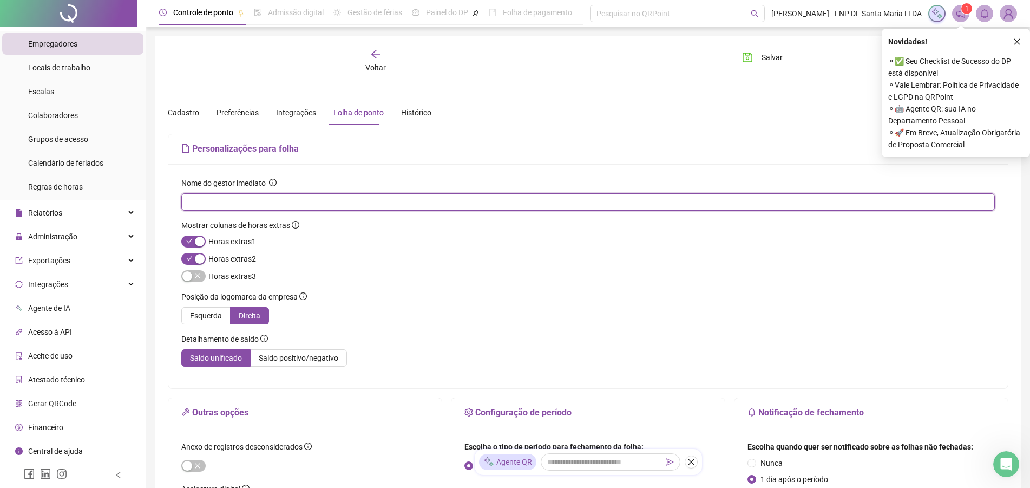
click at [249, 203] on input "text" at bounding box center [587, 202] width 799 height 12
paste input "**********"
type input "**********"
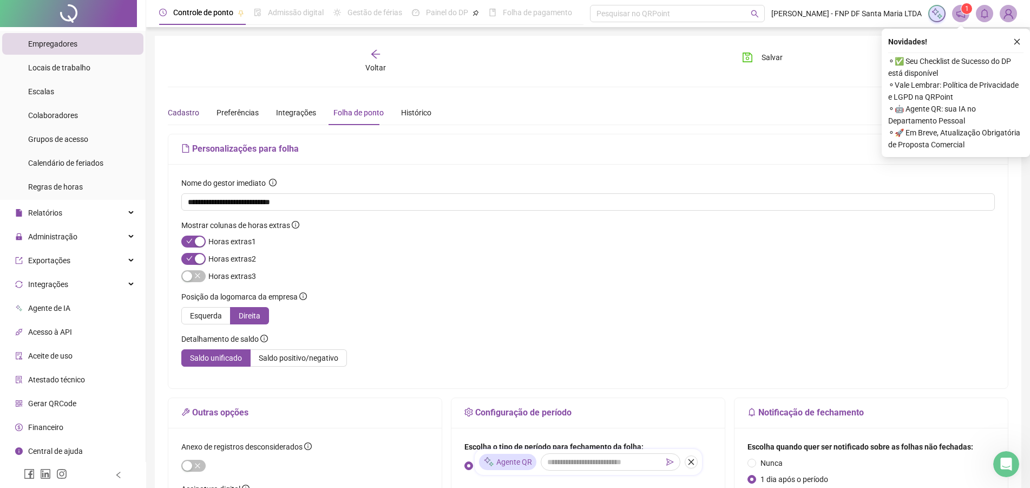
click at [178, 110] on div "Cadastro" at bounding box center [183, 113] width 31 height 12
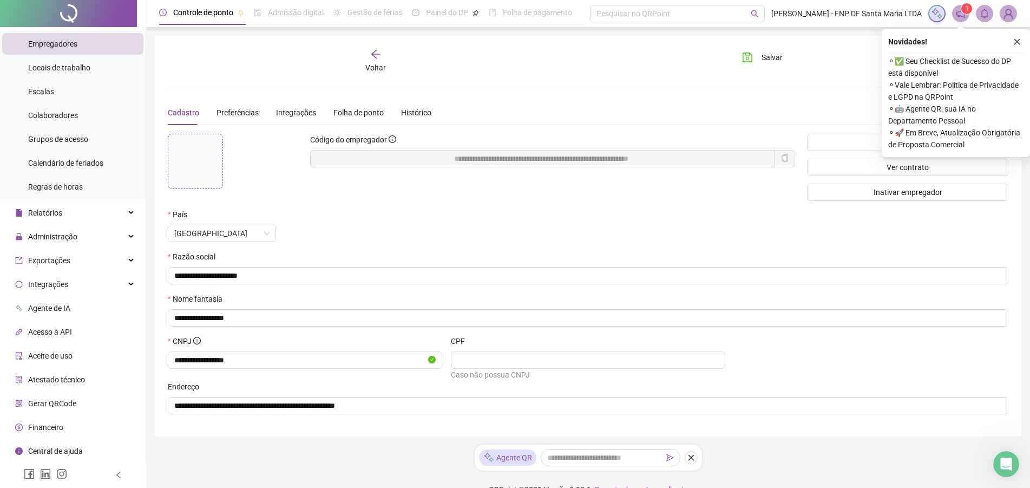
click at [201, 167] on div at bounding box center [195, 161] width 54 height 24
click at [195, 166] on div at bounding box center [195, 161] width 54 height 24
click at [418, 173] on span "Sim" at bounding box center [415, 175] width 12 height 12
click at [1023, 40] on button "button" at bounding box center [1017, 41] width 13 height 13
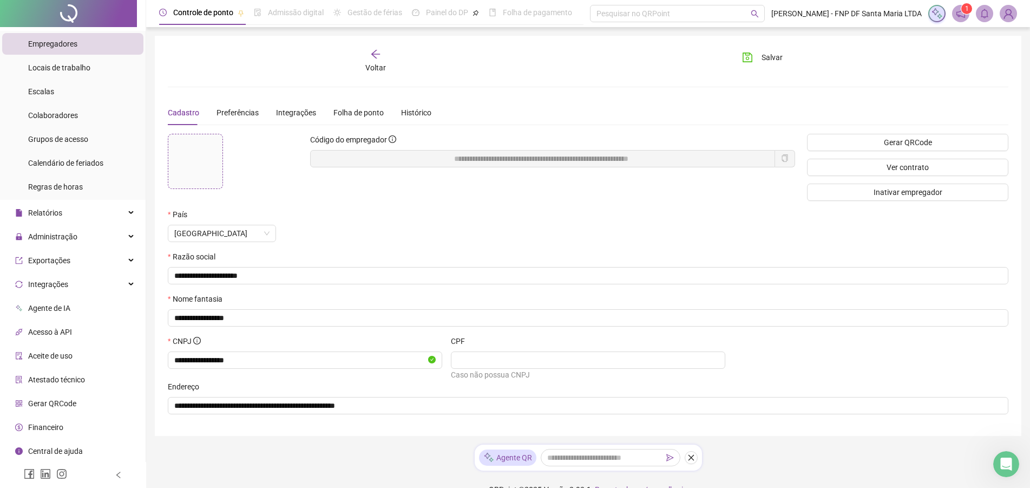
click at [203, 154] on div at bounding box center [195, 161] width 54 height 54
click at [415, 173] on span "Sim" at bounding box center [415, 175] width 12 height 12
click at [902, 138] on span "Gerar QRCode" at bounding box center [908, 142] width 48 height 12
click at [770, 59] on span "Salvar" at bounding box center [772, 57] width 21 height 12
click at [297, 111] on div "Integrações" at bounding box center [296, 113] width 40 height 12
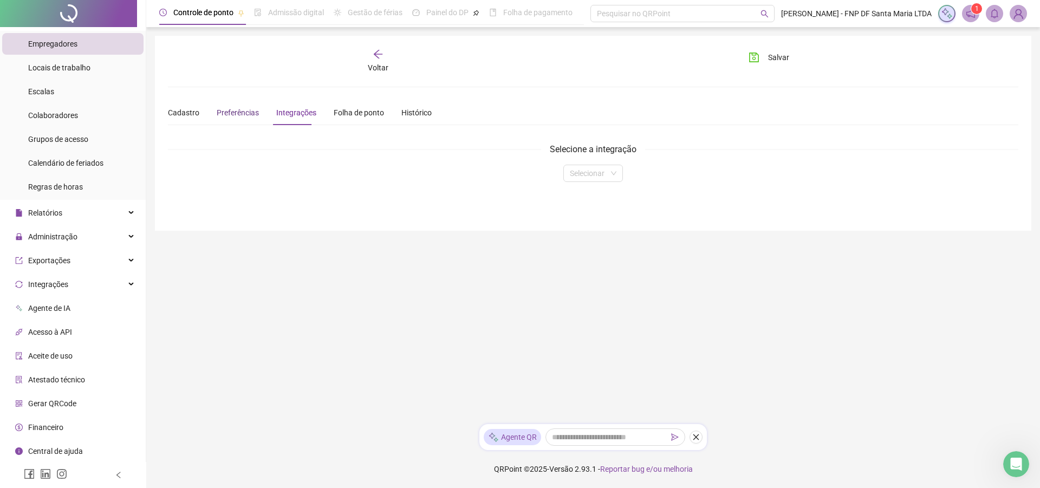
click at [251, 110] on span "Preferências" at bounding box center [238, 112] width 42 height 9
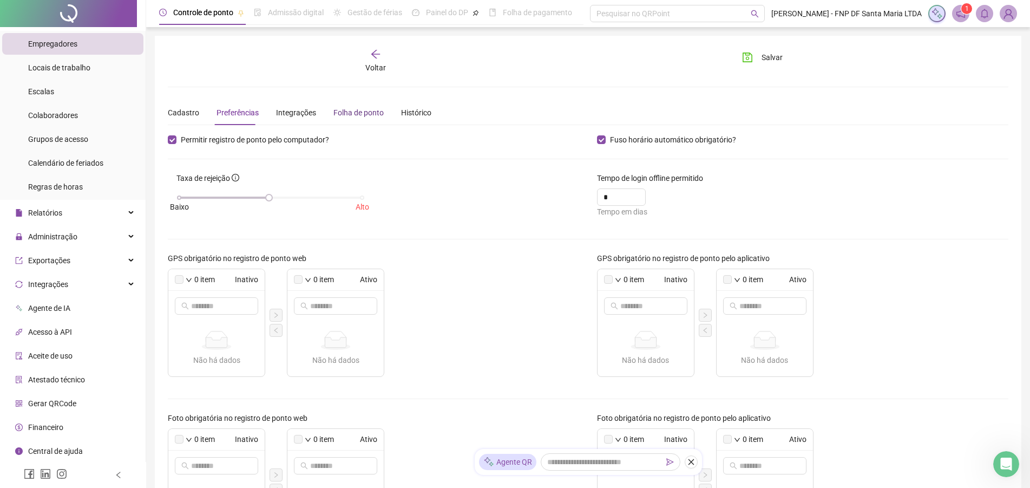
click at [355, 112] on div "Folha de ponto" at bounding box center [359, 113] width 50 height 12
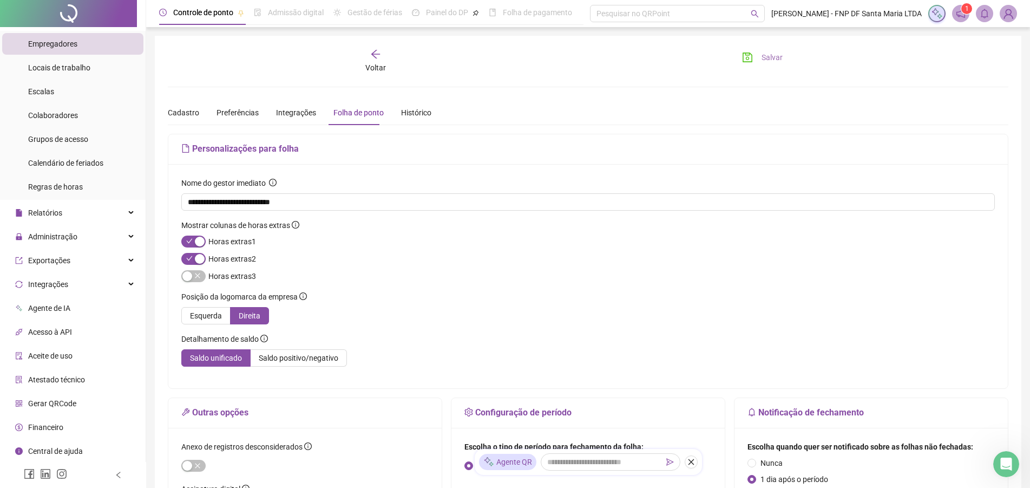
click at [758, 53] on button "Salvar" at bounding box center [762, 57] width 57 height 17
click at [45, 71] on span "Locais de trabalho" at bounding box center [59, 67] width 62 height 9
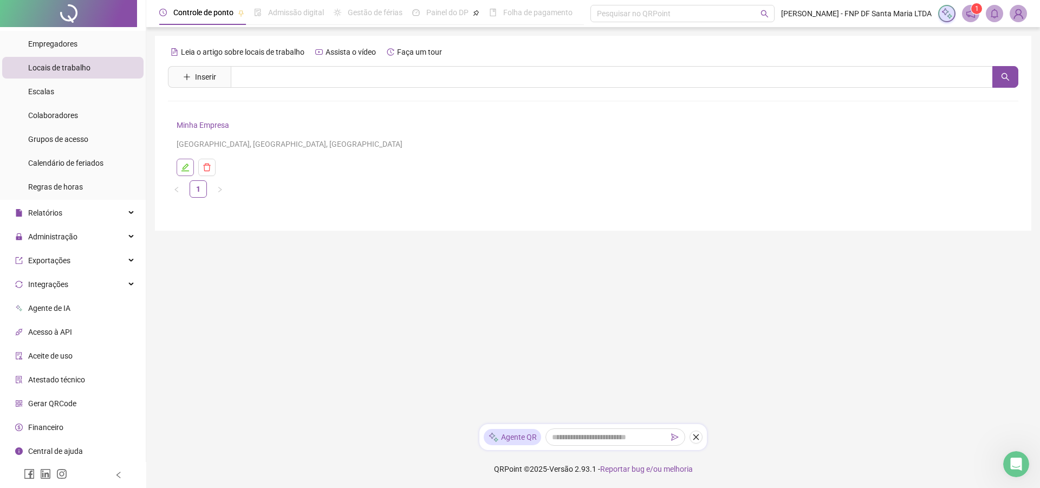
click at [182, 165] on icon "edit" at bounding box center [185, 167] width 9 height 9
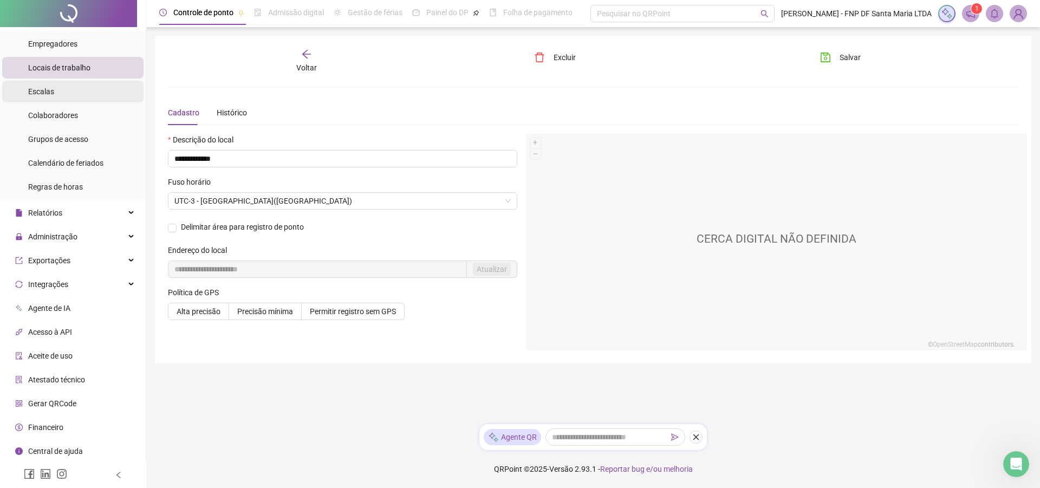
click at [57, 87] on li "Escalas" at bounding box center [72, 92] width 141 height 22
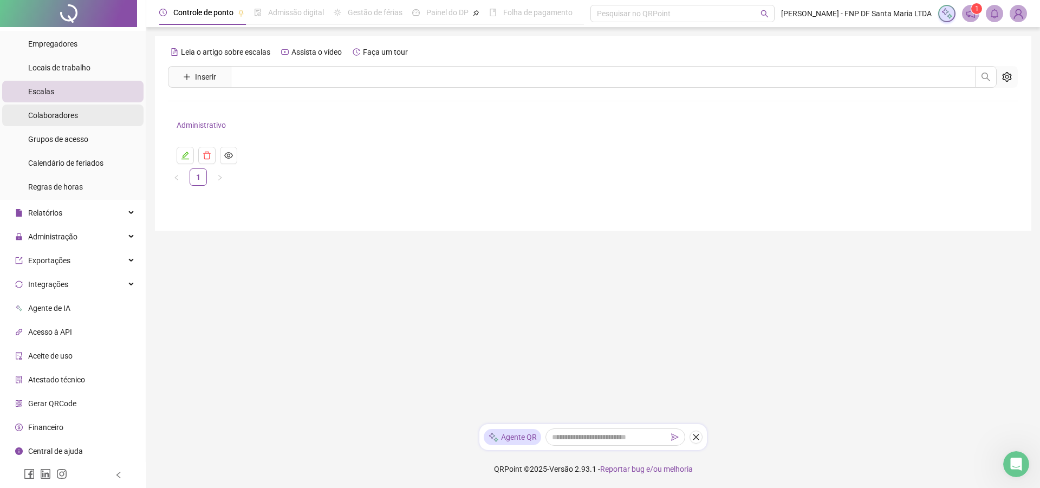
click at [72, 112] on span "Colaboradores" at bounding box center [53, 115] width 50 height 9
